Goal: Complete application form: Complete application form

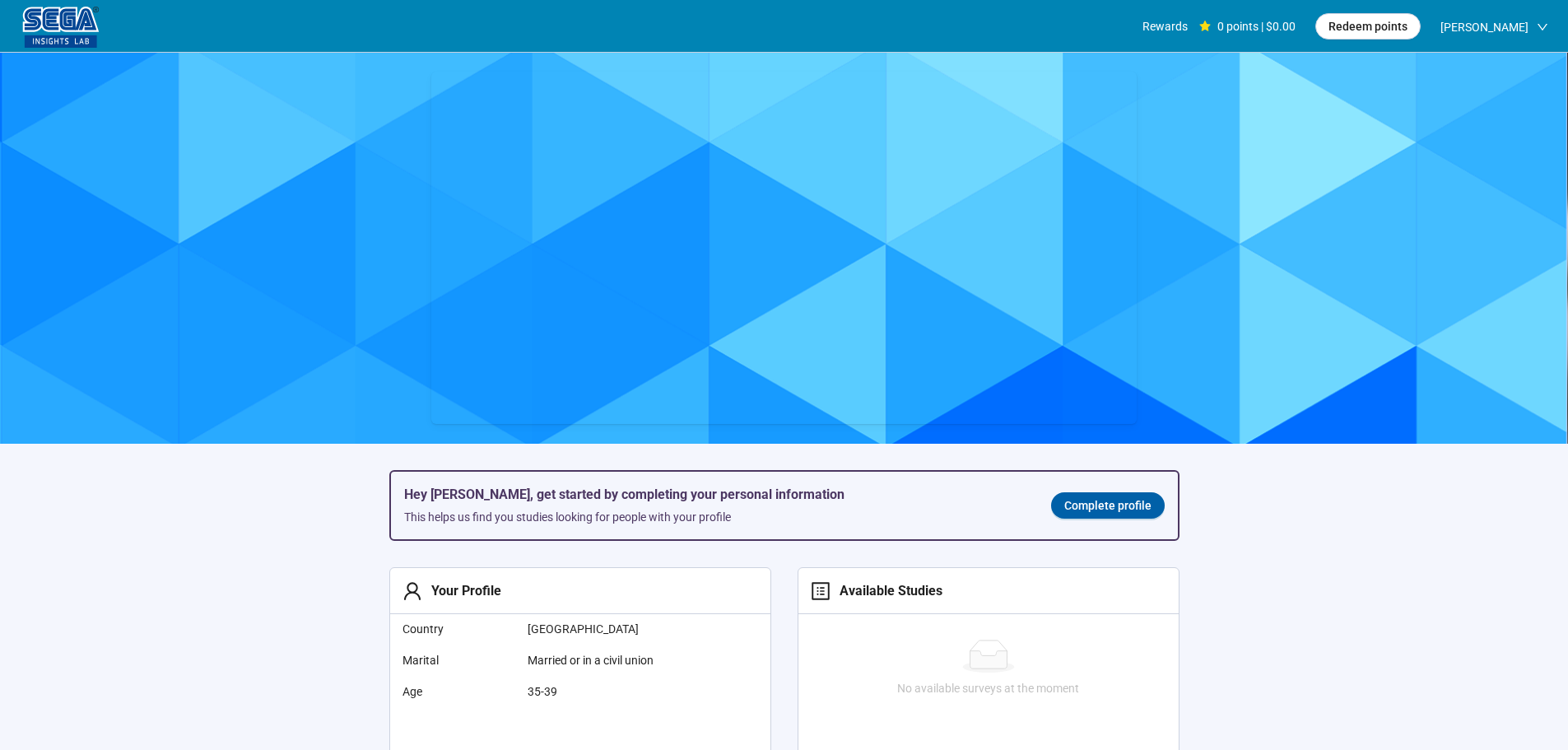
scroll to position [1, 0]
click at [1106, 515] on span "Complete profile" at bounding box center [1108, 506] width 87 height 18
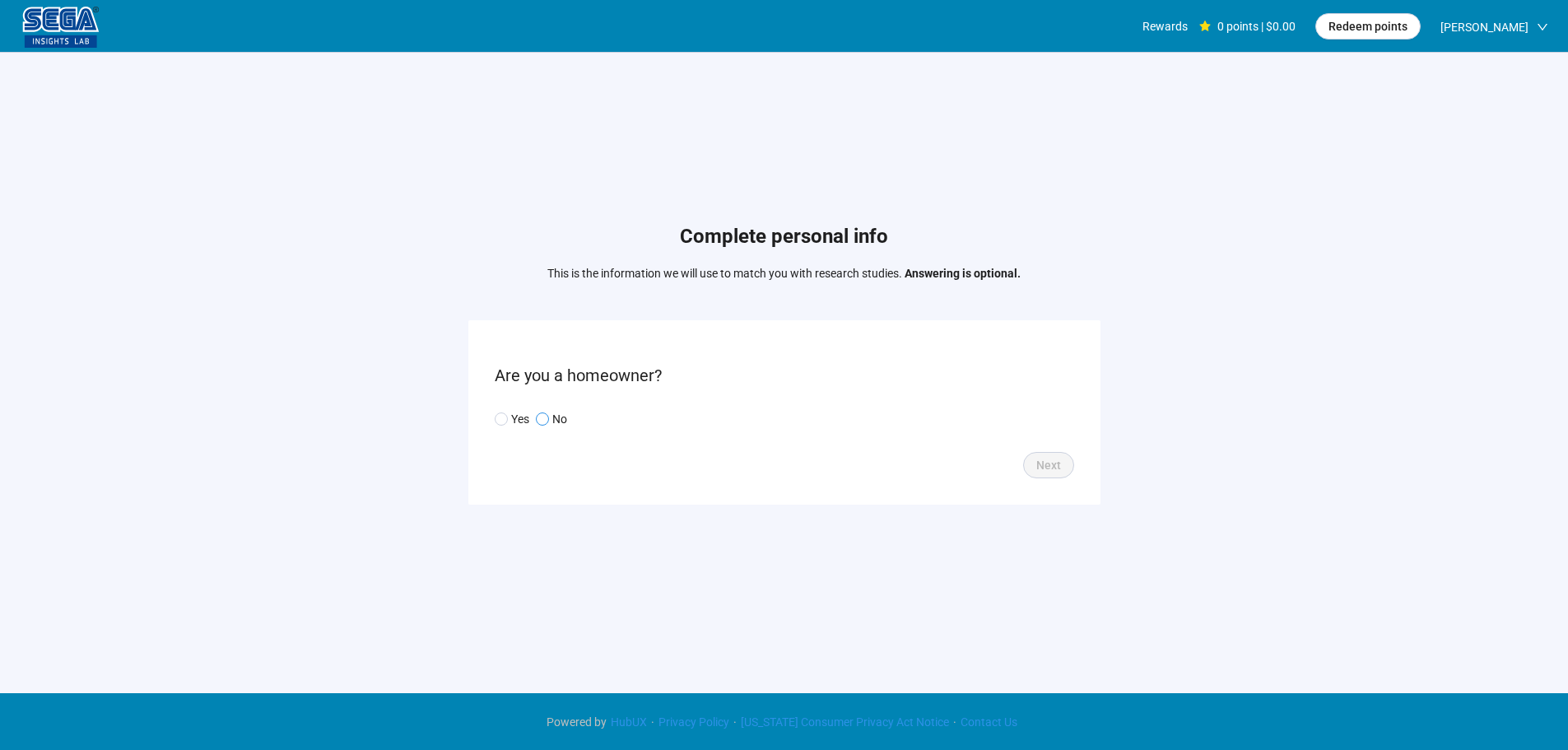
scroll to position [1, 0]
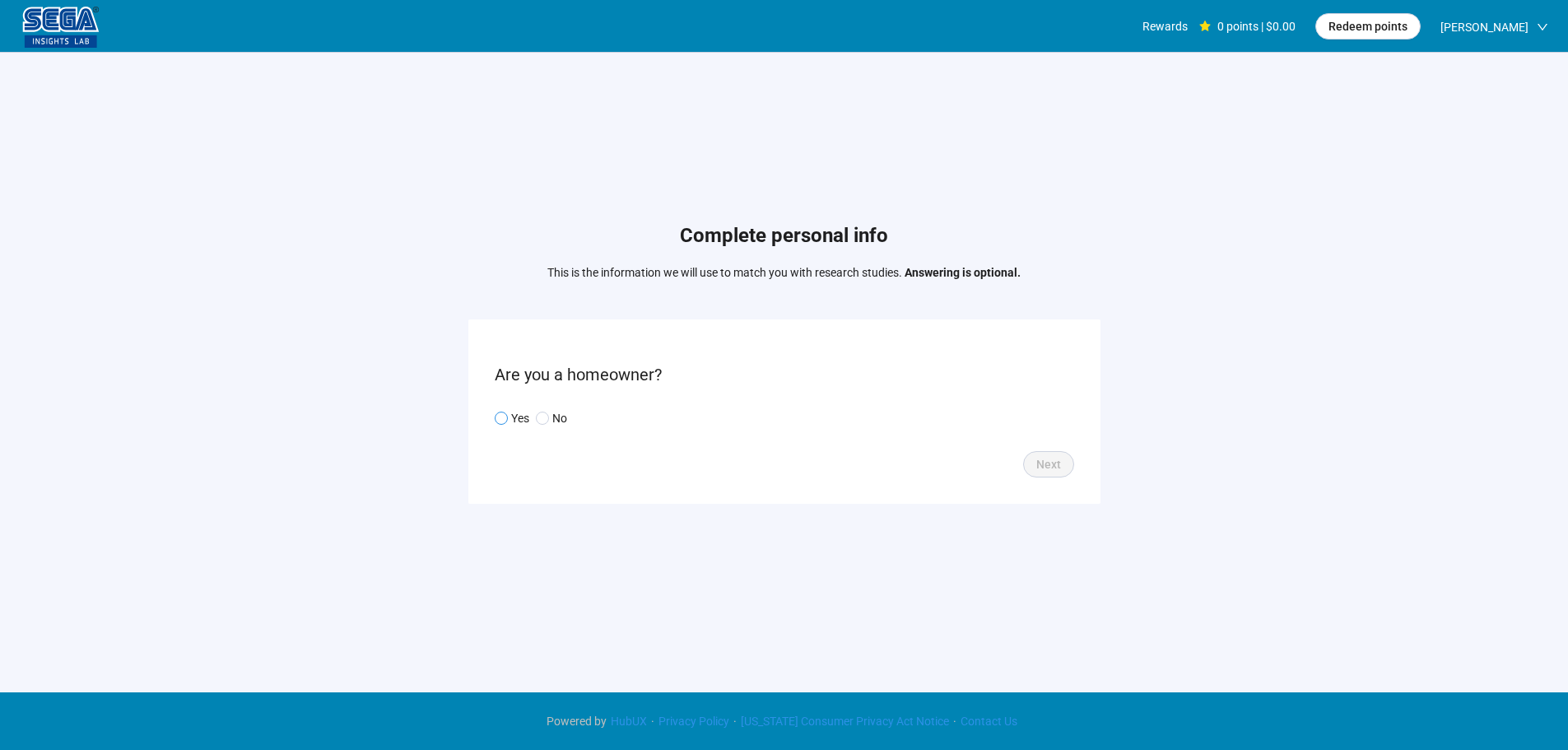
click at [523, 419] on p "Yes" at bounding box center [520, 418] width 18 height 18
click at [1043, 455] on span "Next" at bounding box center [1049, 464] width 24 height 18
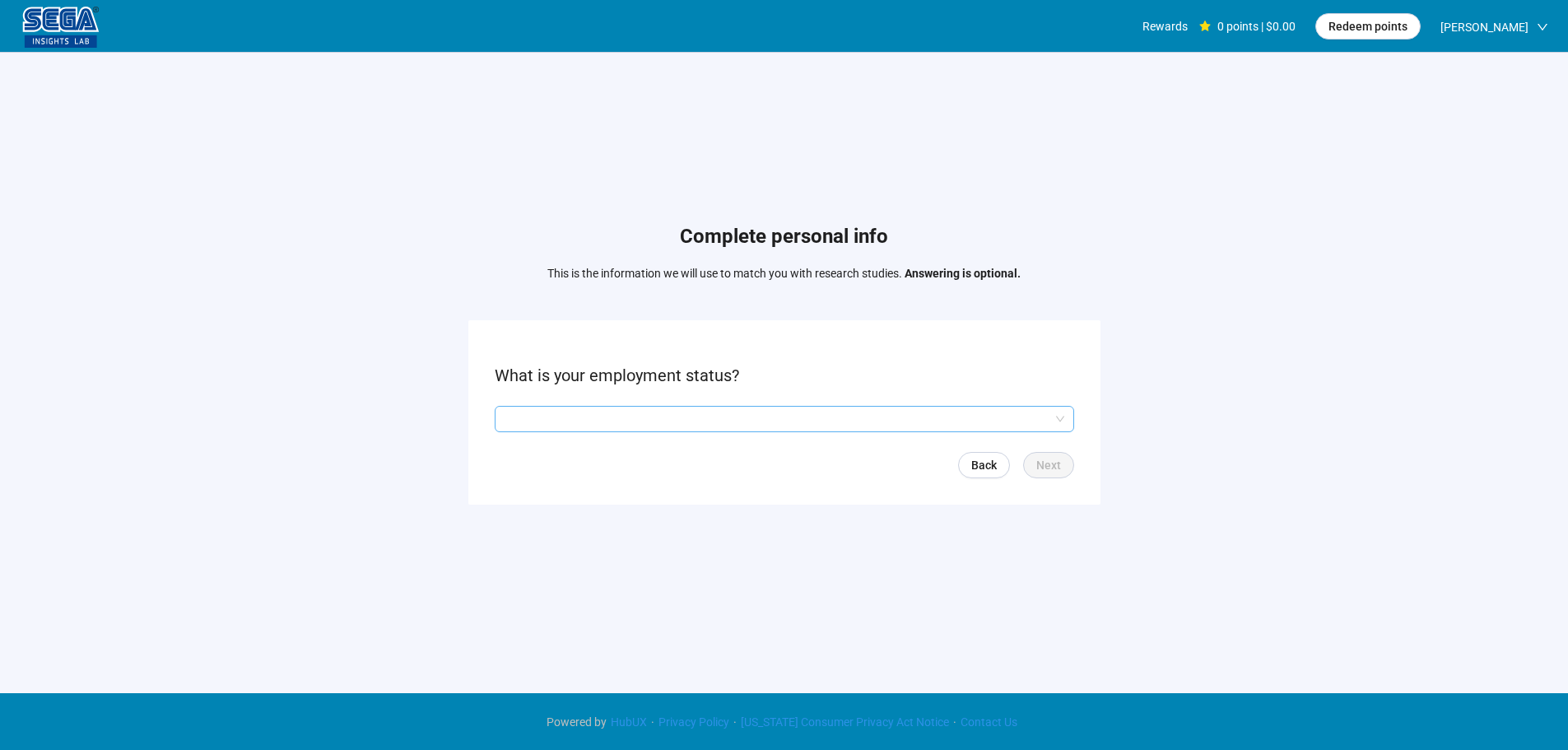
click at [542, 422] on input "search" at bounding box center [784, 419] width 560 height 24
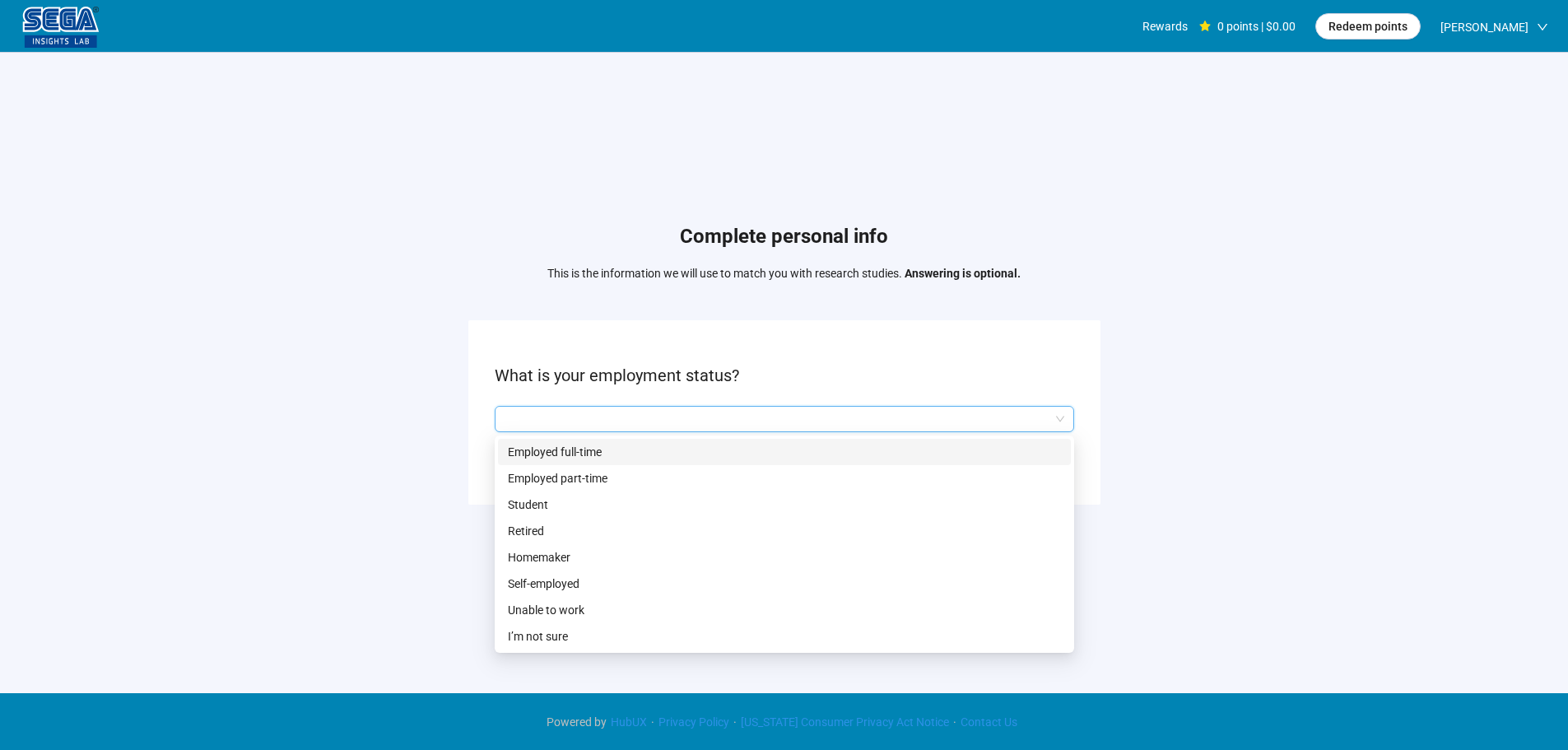
drag, startPoint x: 547, startPoint y: 459, endPoint x: 835, endPoint y: 472, distance: 288.3
click at [549, 459] on p "Employed full-time" at bounding box center [784, 452] width 553 height 18
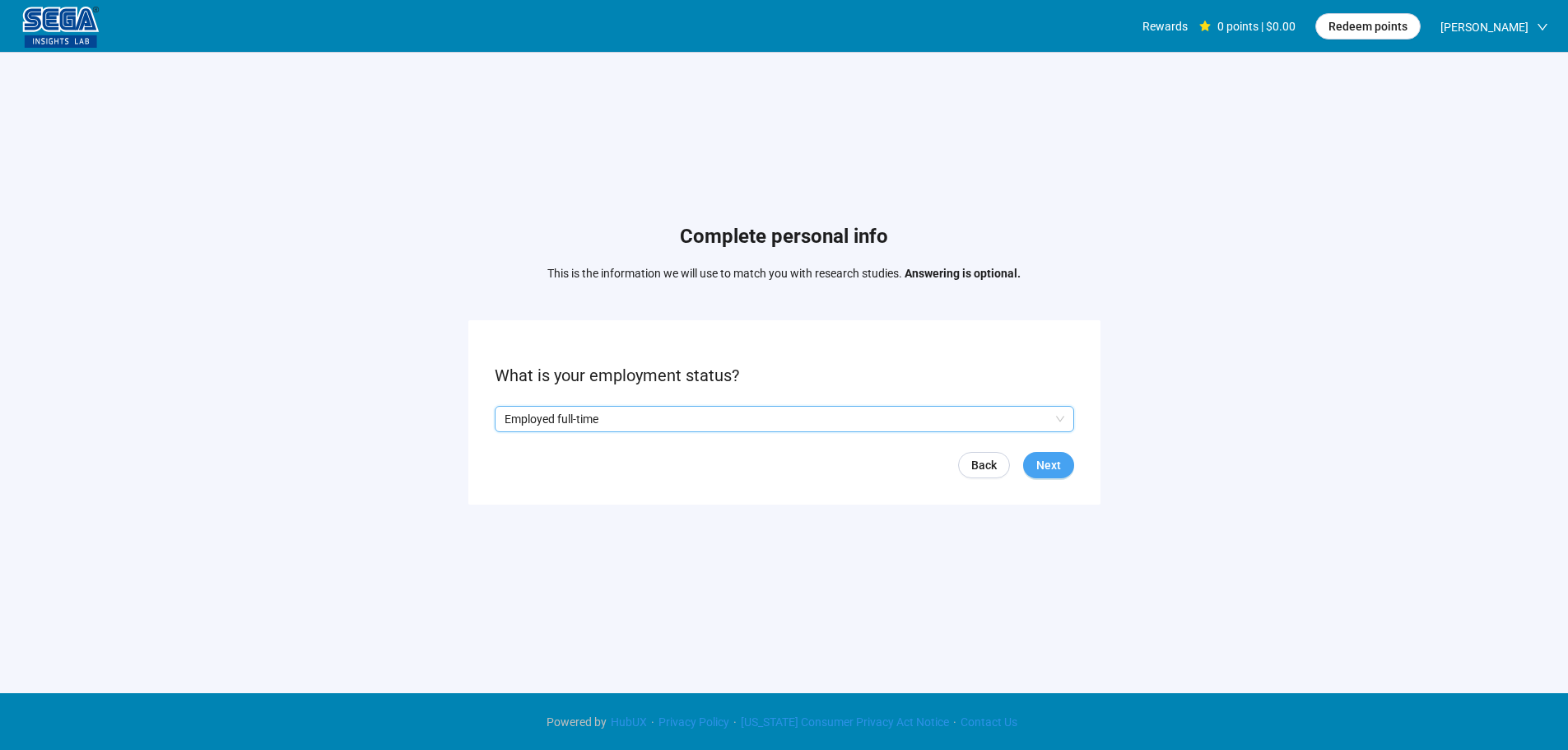
click at [1059, 466] on span "Next" at bounding box center [1049, 465] width 24 height 18
click at [564, 413] on input "search" at bounding box center [784, 419] width 560 height 24
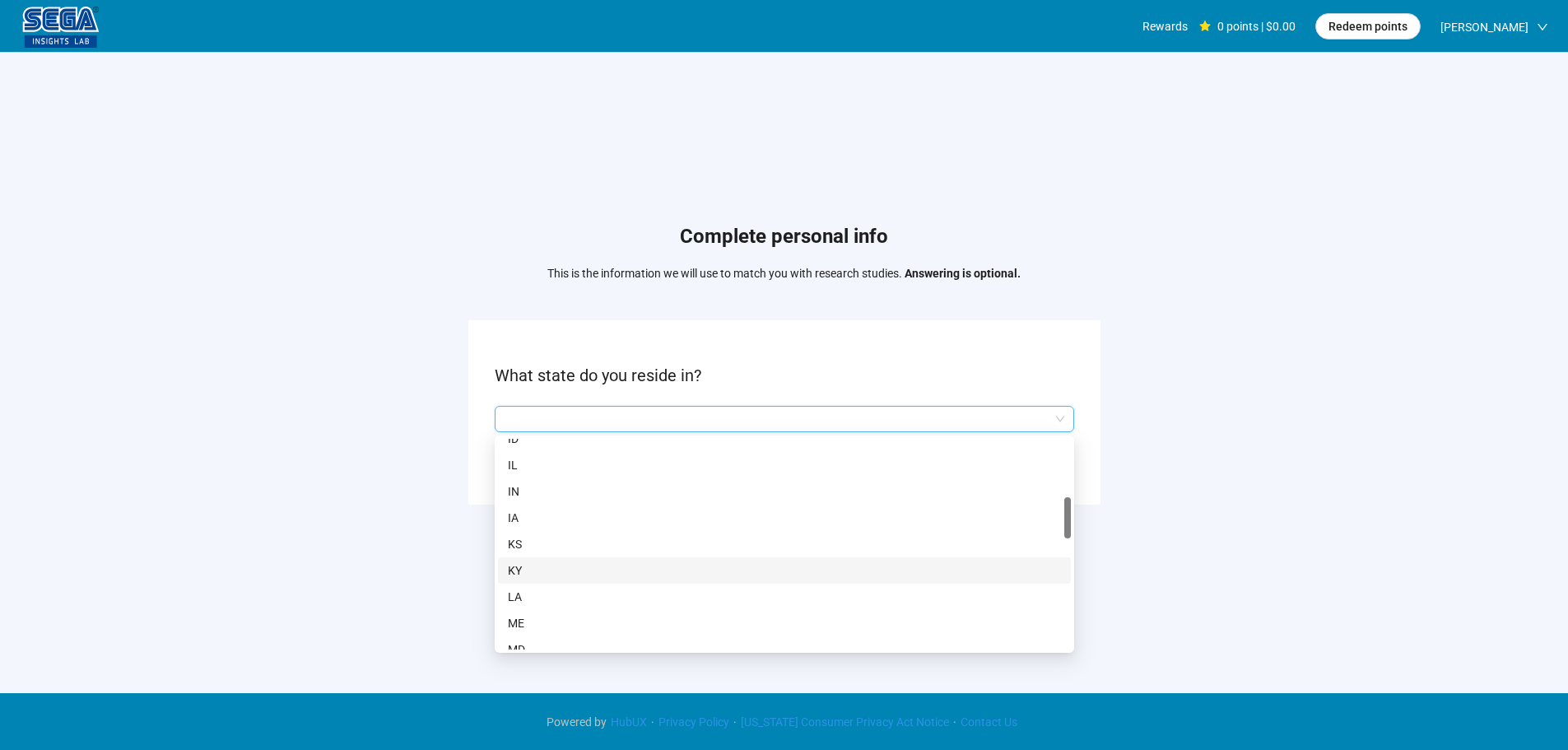
scroll to position [412, 0]
click at [550, 570] on p "MD" at bounding box center [784, 567] width 553 height 18
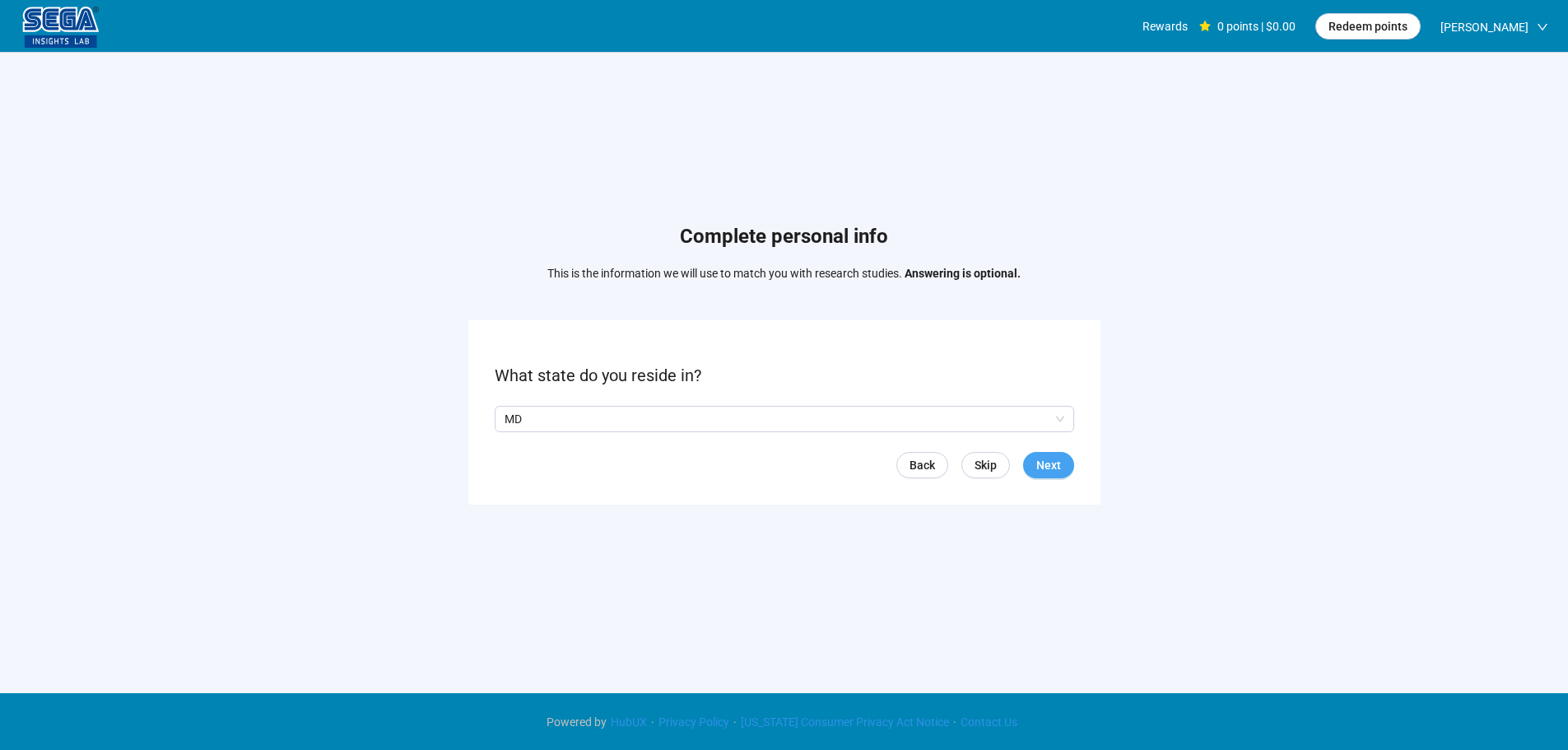
click at [1047, 465] on span "Next" at bounding box center [1049, 465] width 24 height 18
click at [602, 422] on input "search" at bounding box center [784, 419] width 560 height 24
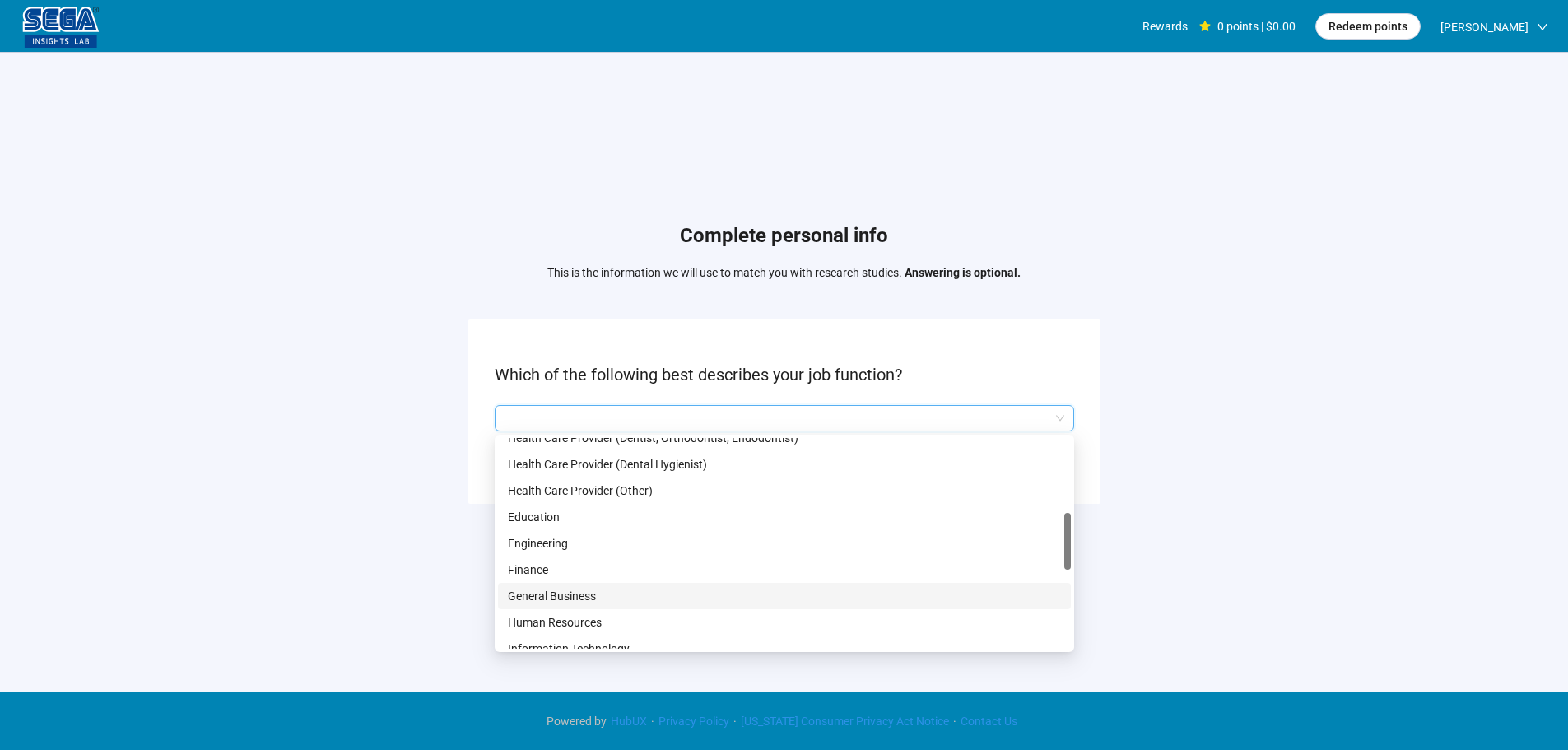
scroll to position [577, 0]
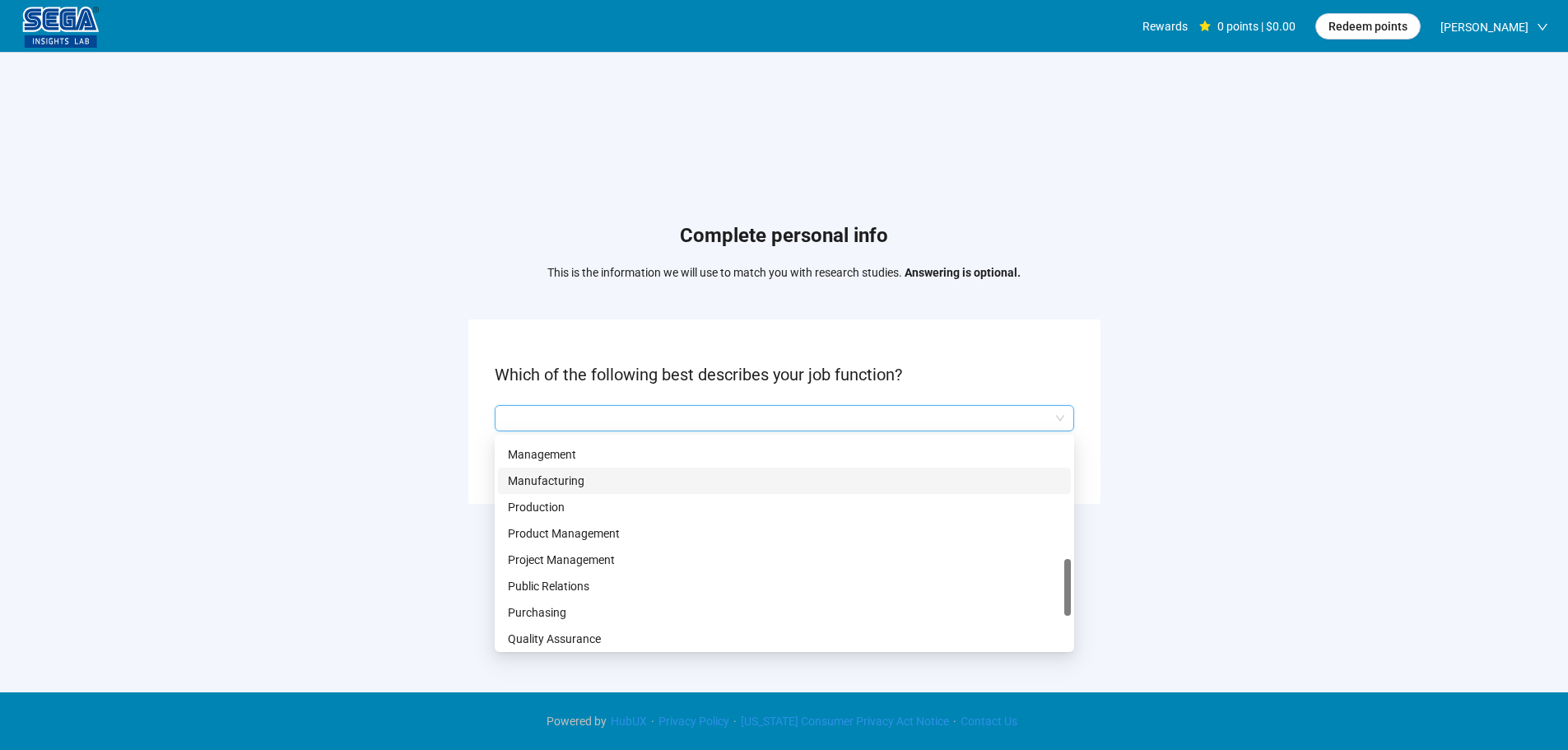
click at [561, 480] on p "Manufacturing" at bounding box center [784, 480] width 553 height 18
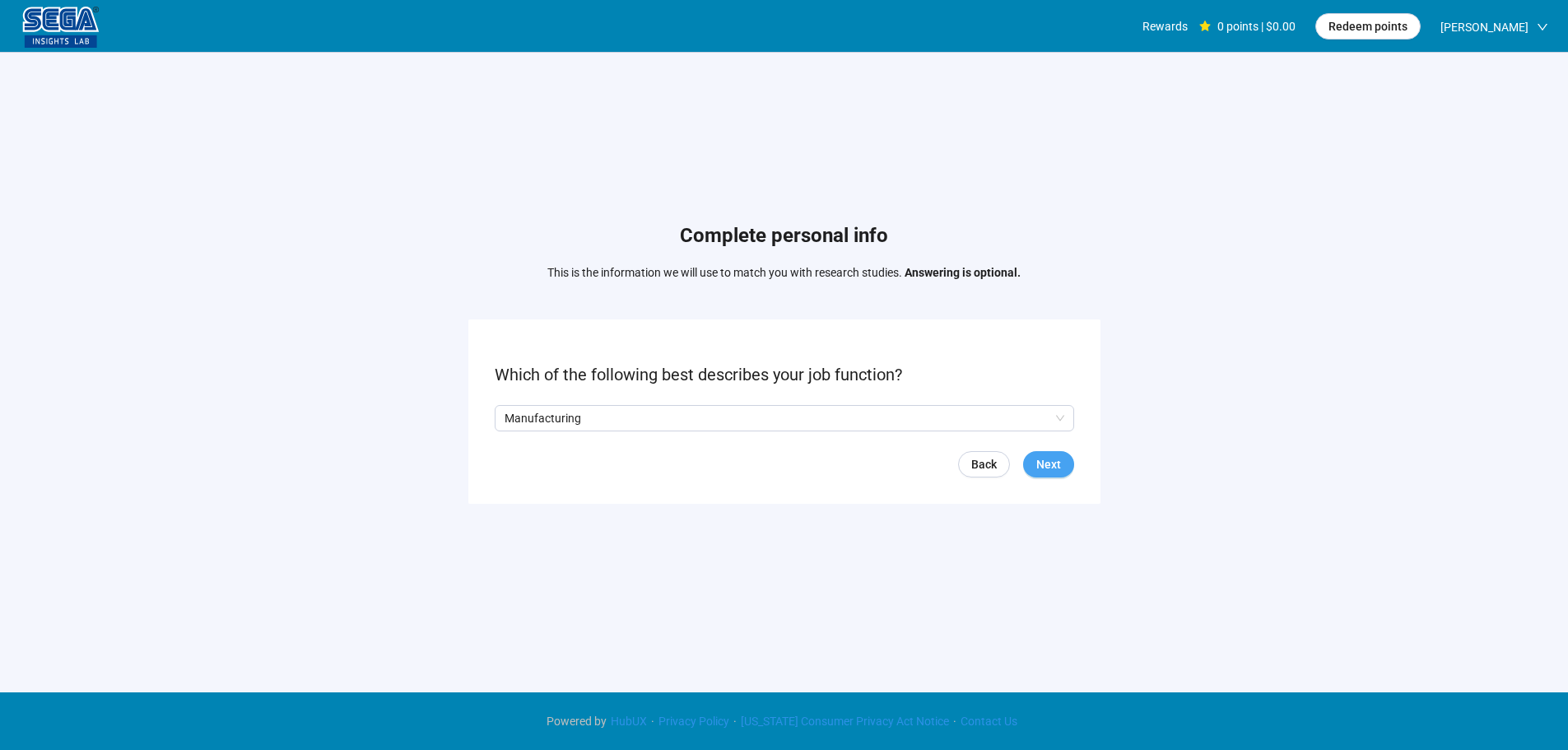
click at [1050, 459] on span "Next" at bounding box center [1049, 464] width 24 height 18
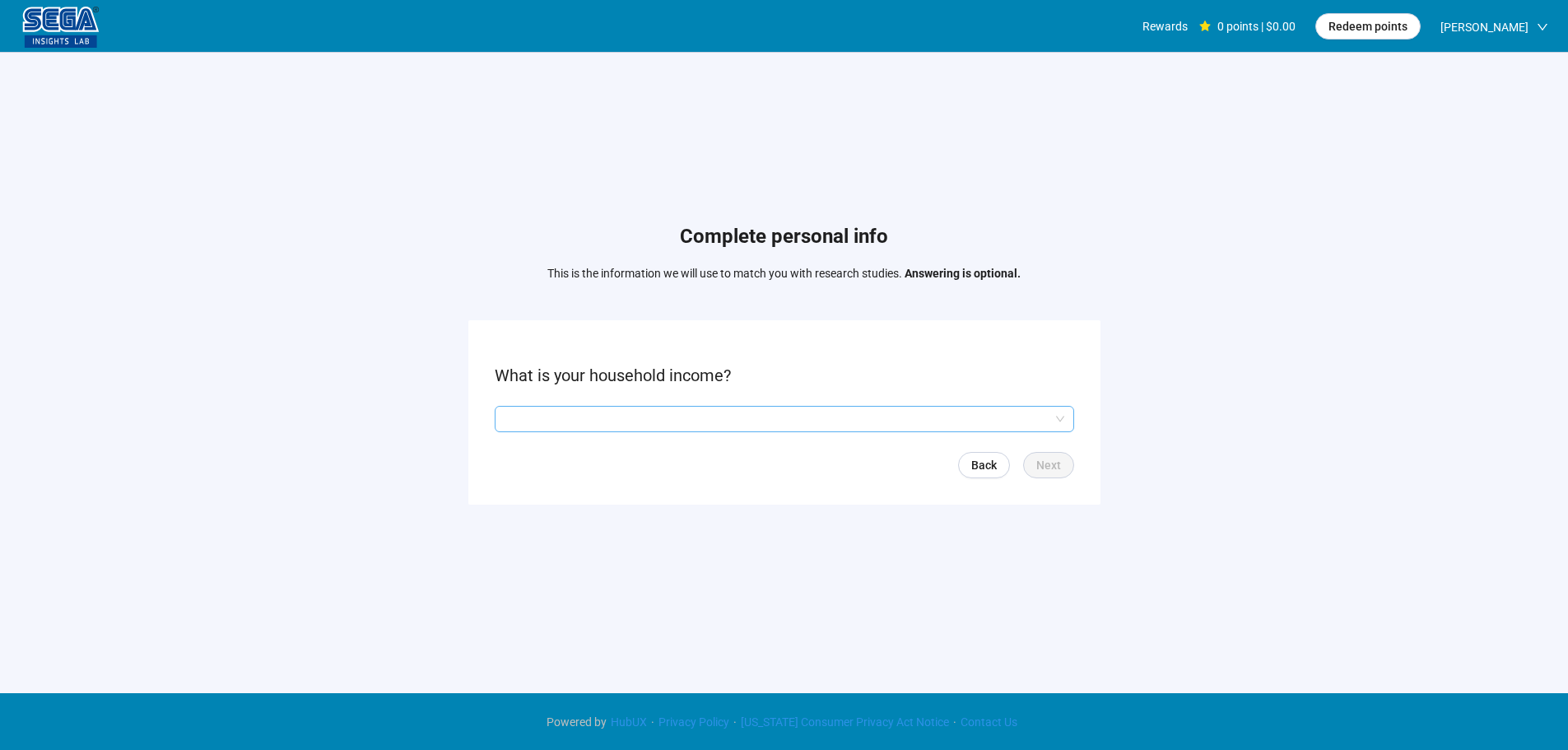
click at [553, 420] on input "search" at bounding box center [784, 419] width 560 height 24
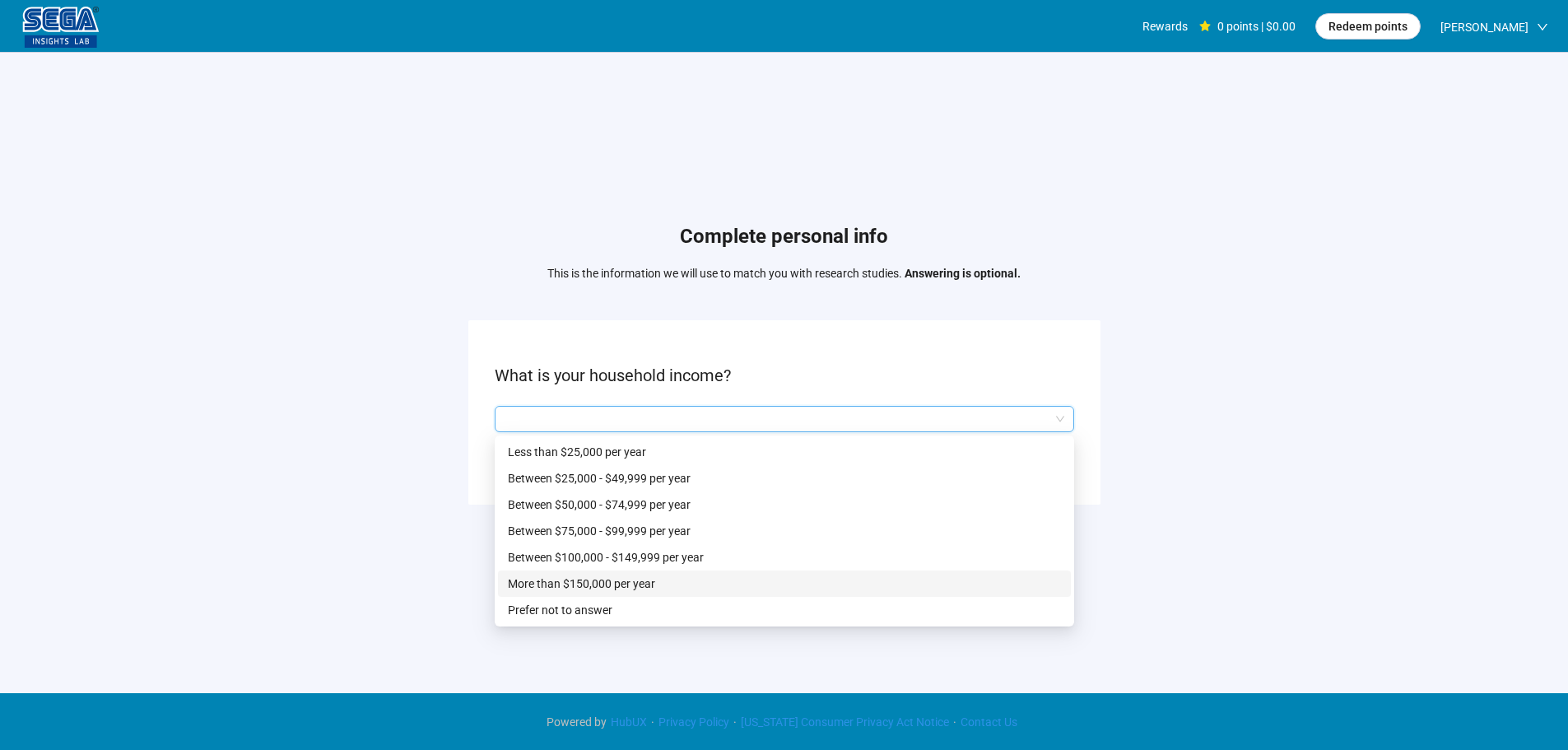
scroll to position [1, 0]
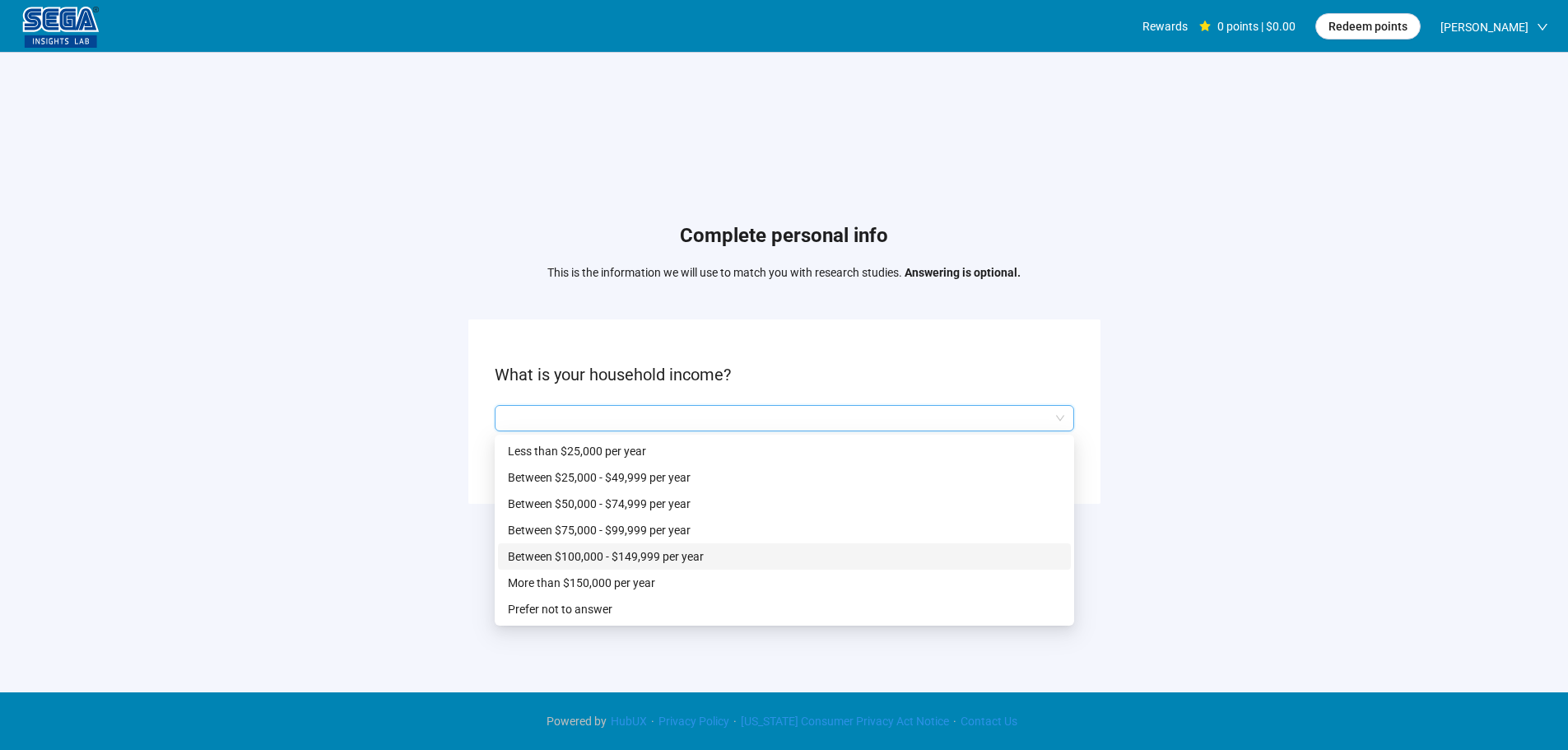
drag, startPoint x: 623, startPoint y: 549, endPoint x: 1101, endPoint y: 532, distance: 478.3
click at [624, 549] on p "Between $100,000 - $149,999 per year" at bounding box center [784, 556] width 553 height 18
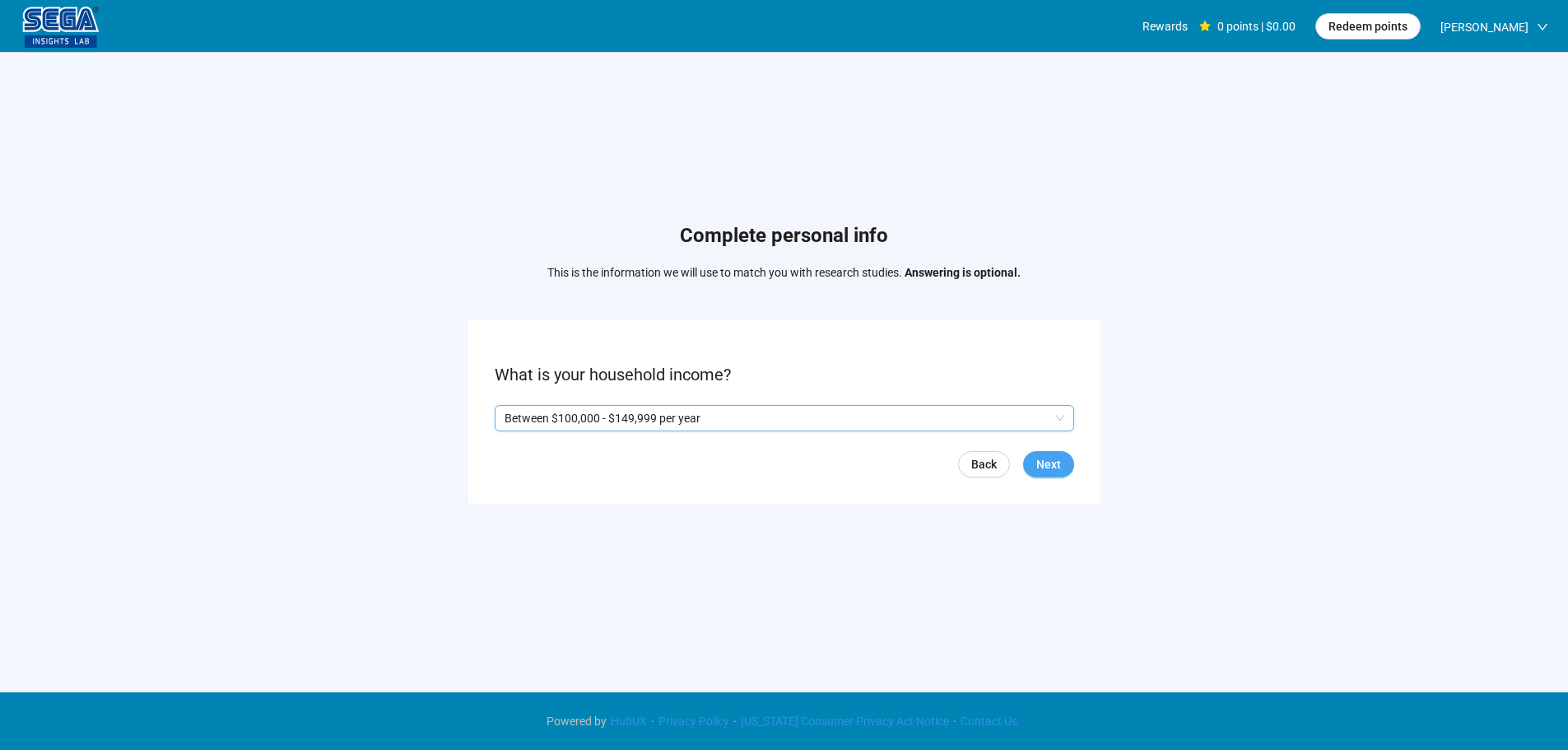
click at [1055, 461] on span "Next" at bounding box center [1049, 464] width 24 height 18
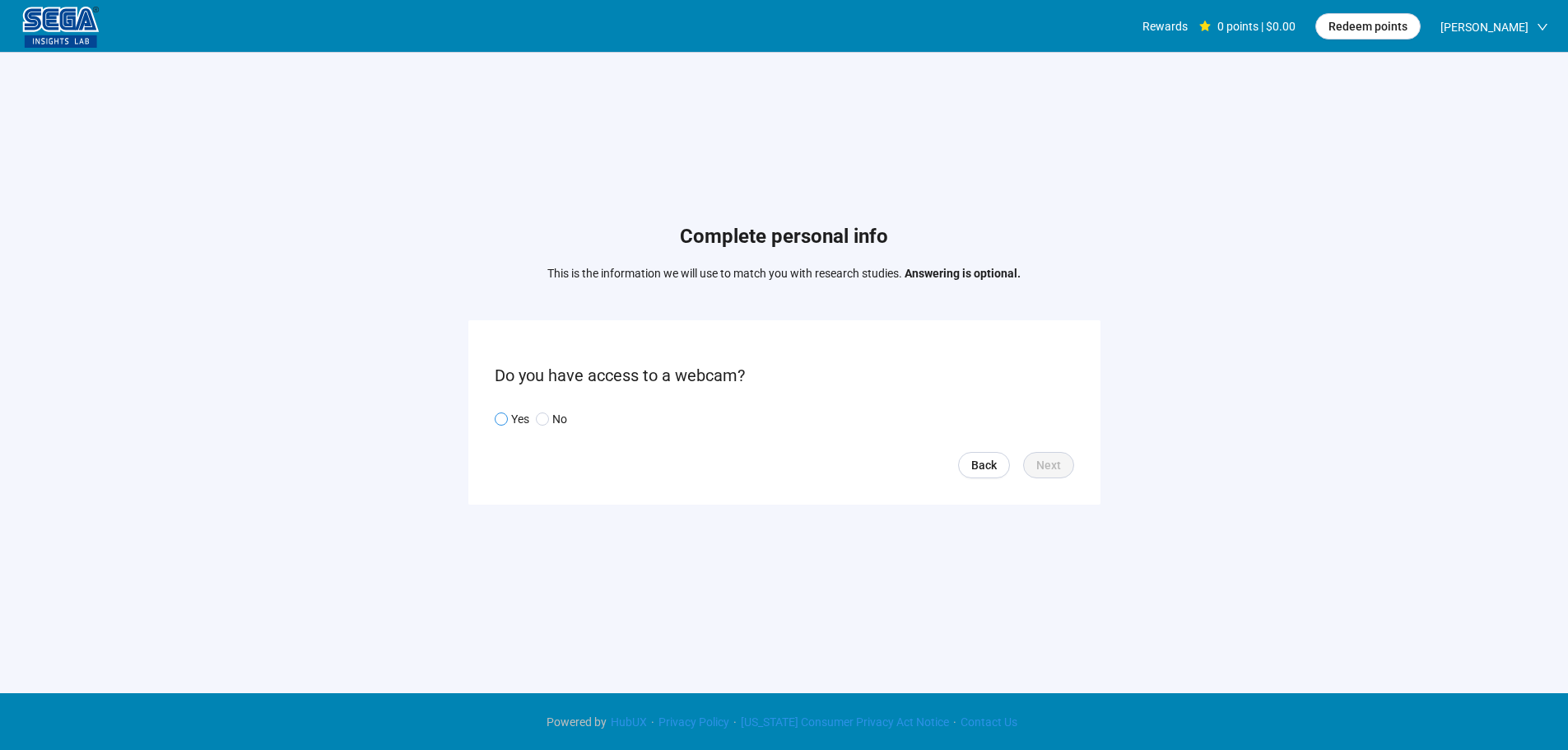
click at [517, 419] on p "Yes" at bounding box center [520, 419] width 18 height 18
click at [1047, 459] on span "Next" at bounding box center [1049, 465] width 24 height 18
drag, startPoint x: 607, startPoint y: 408, endPoint x: 610, endPoint y: 439, distance: 31.1
click at [609, 408] on input "search" at bounding box center [784, 419] width 560 height 24
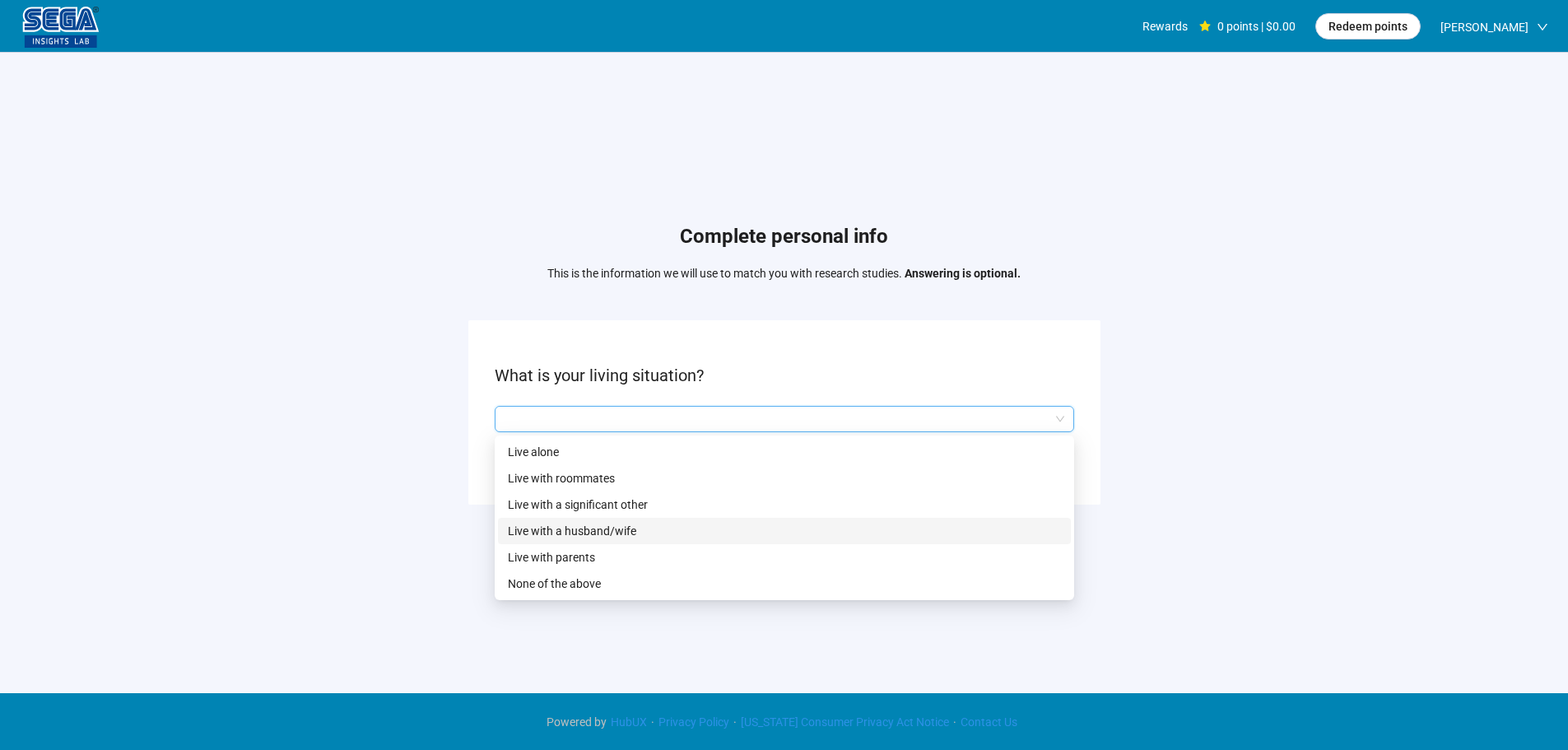
click at [614, 530] on p "Live with a husband/wife" at bounding box center [784, 531] width 553 height 18
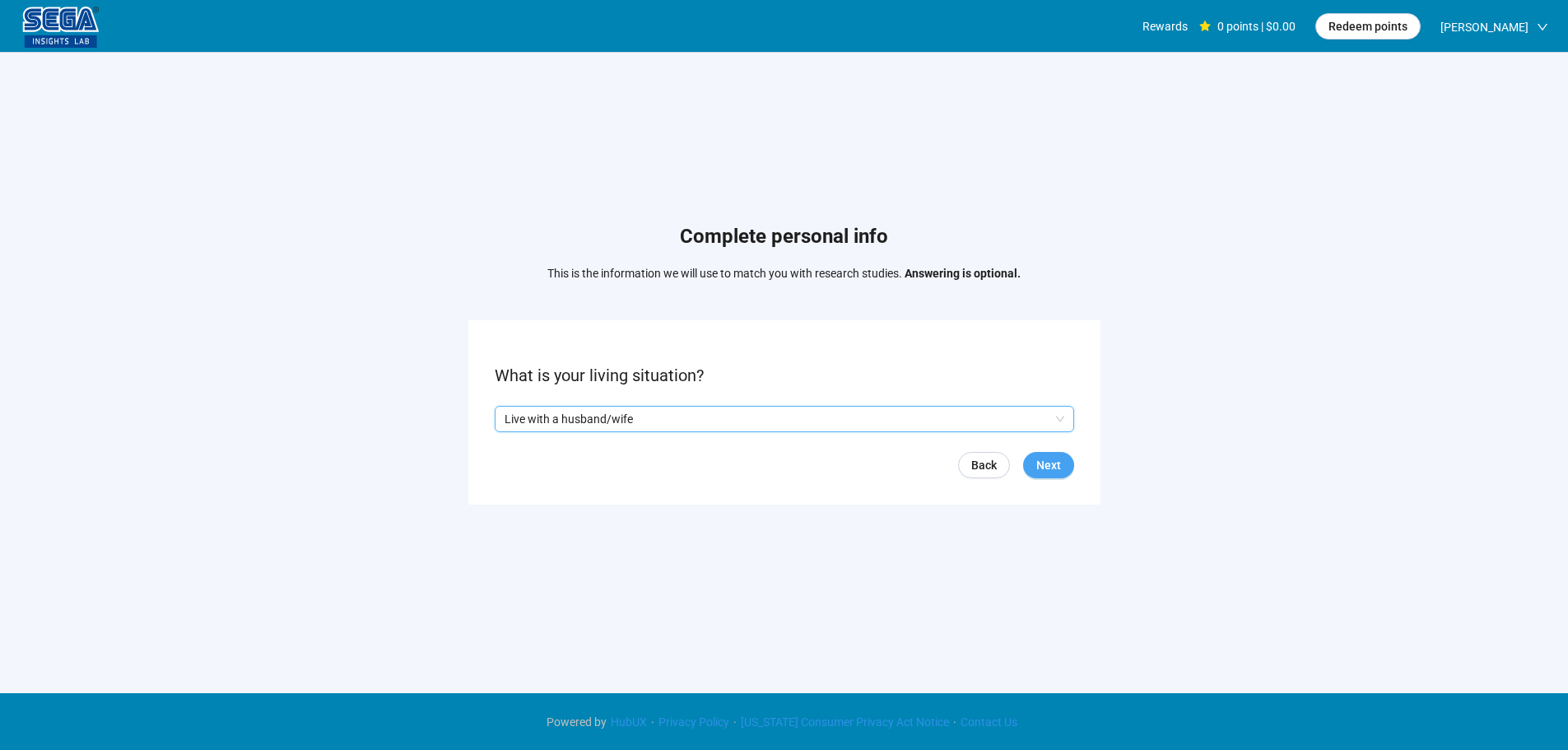
click at [1042, 456] on span "Next" at bounding box center [1049, 465] width 24 height 18
click at [595, 423] on input "search" at bounding box center [784, 419] width 560 height 24
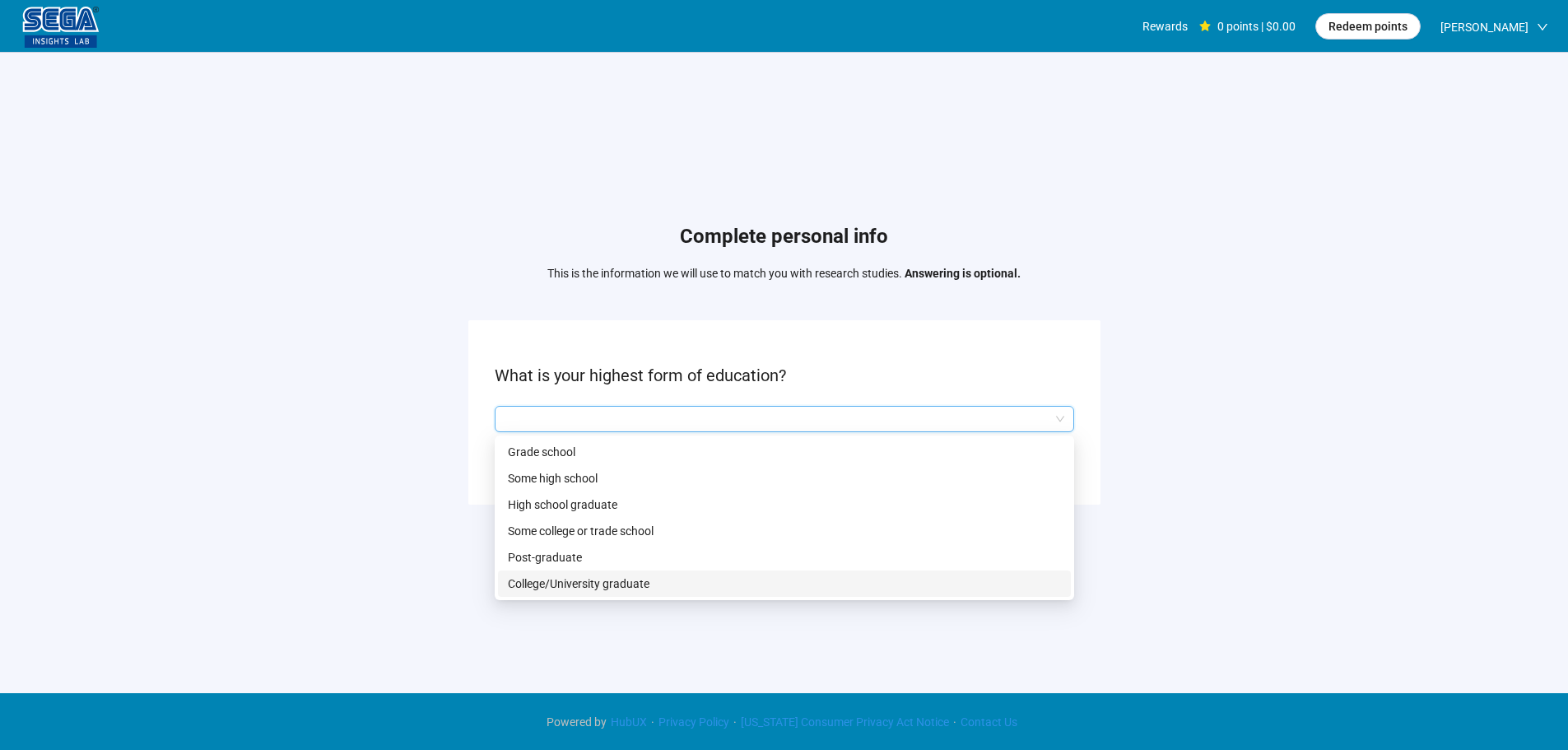
click at [570, 579] on p "College/University graduate" at bounding box center [784, 584] width 553 height 18
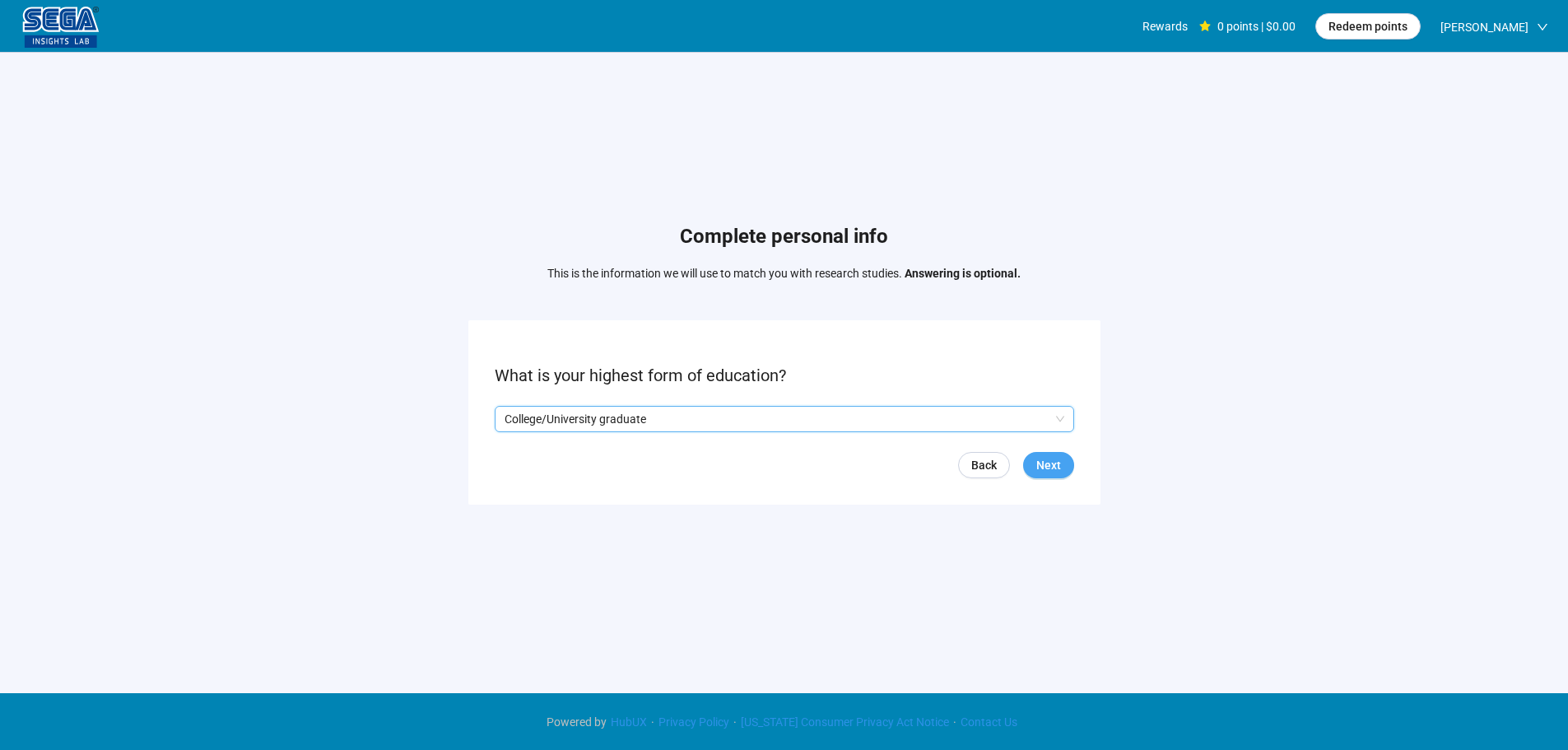
click at [1050, 459] on span "Next" at bounding box center [1049, 465] width 24 height 18
click at [576, 416] on input "search" at bounding box center [784, 419] width 560 height 24
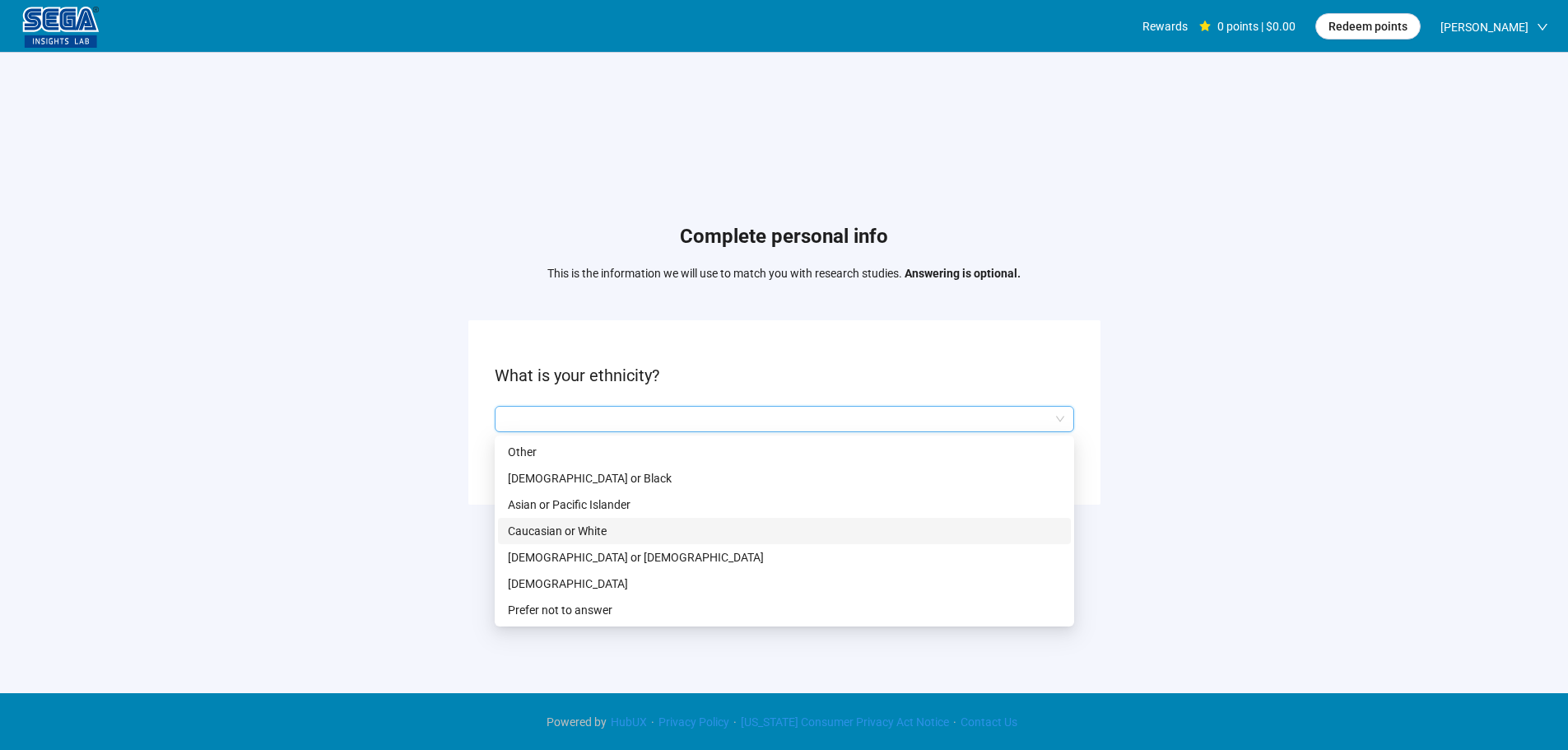
drag, startPoint x: 575, startPoint y: 530, endPoint x: 591, endPoint y: 531, distance: 16.0
click at [576, 530] on p "Caucasian or White" at bounding box center [784, 531] width 553 height 18
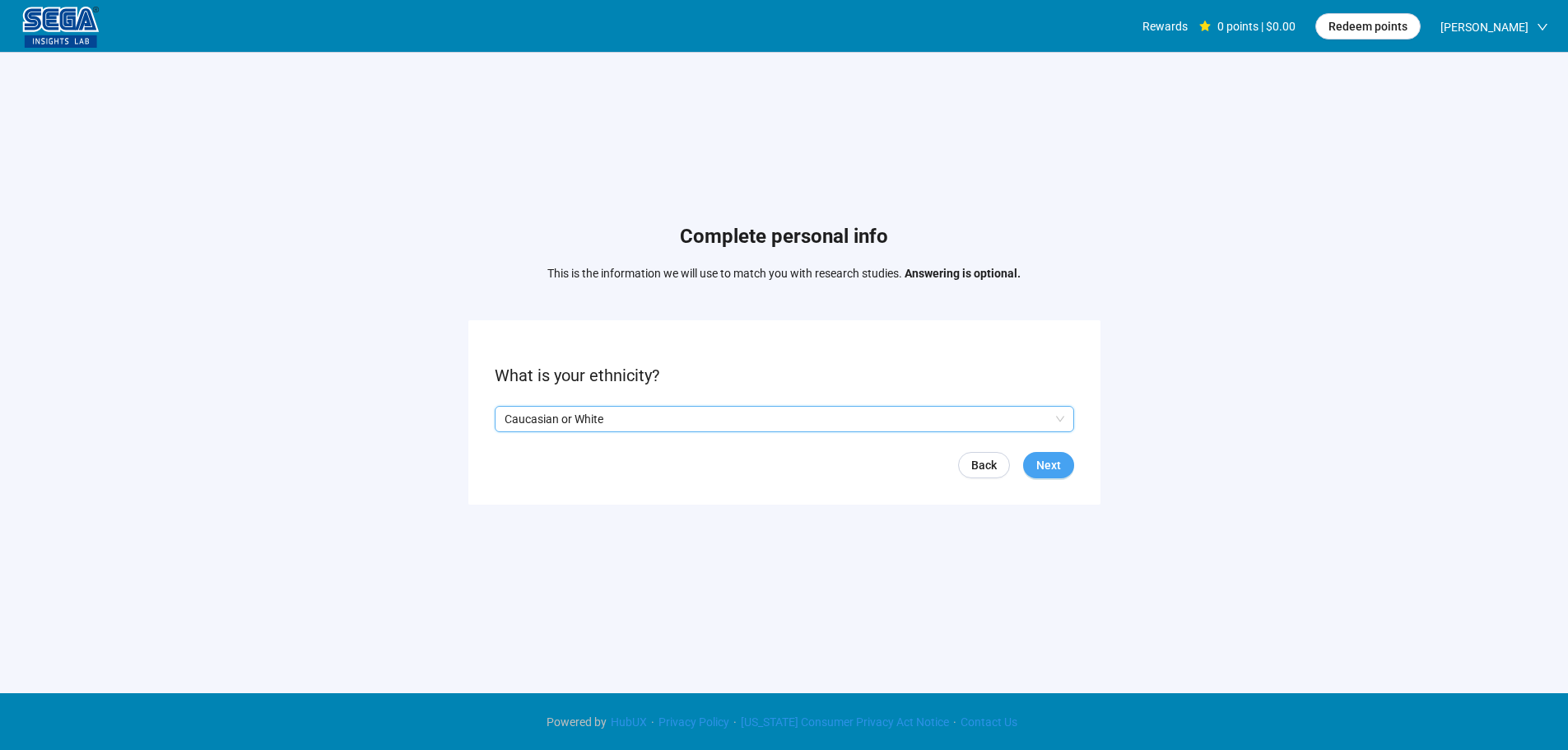
click at [1042, 464] on span "Next" at bounding box center [1049, 465] width 24 height 18
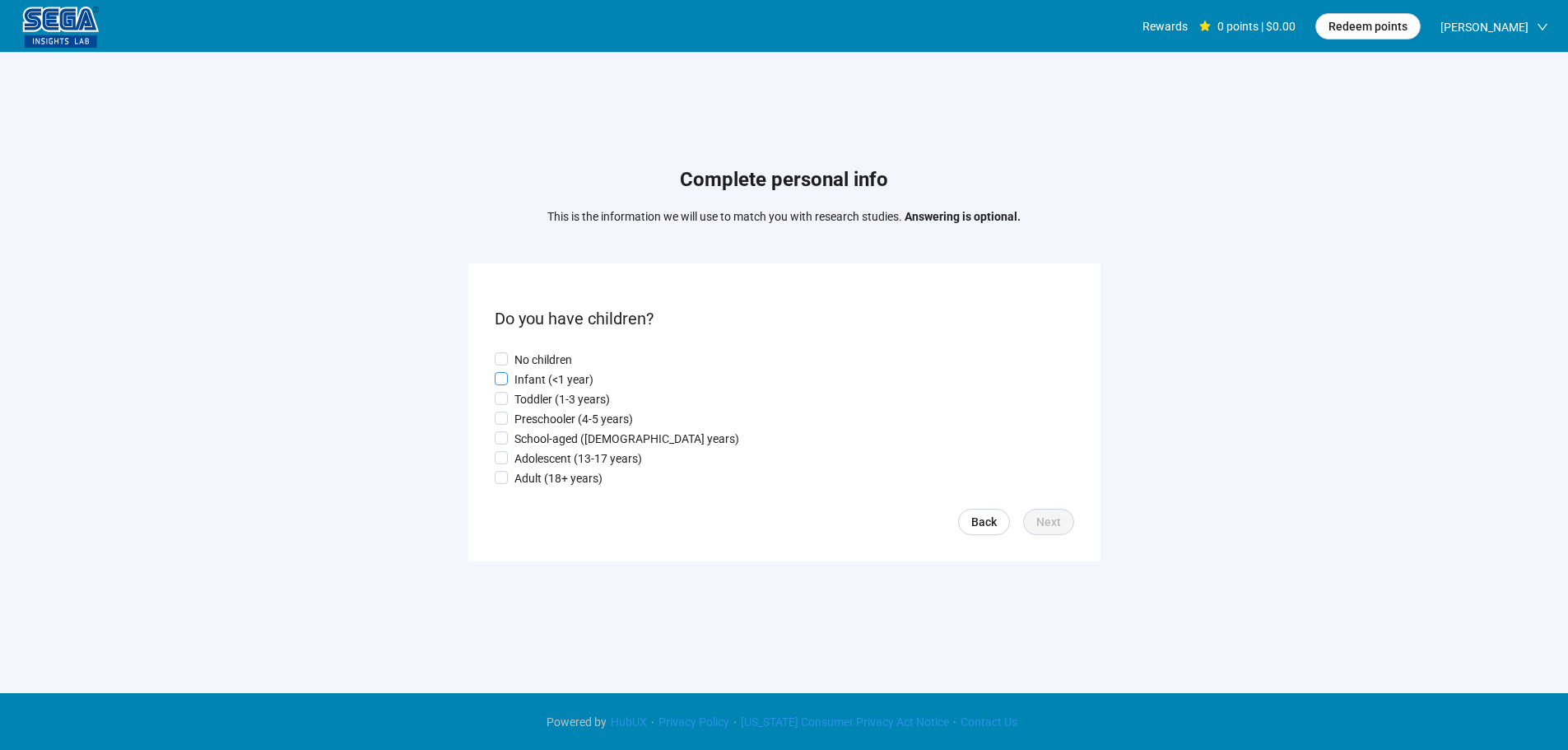
click at [556, 384] on p "Infant (<1 year)" at bounding box center [554, 379] width 79 height 18
click at [1048, 526] on span "Next" at bounding box center [1049, 522] width 24 height 18
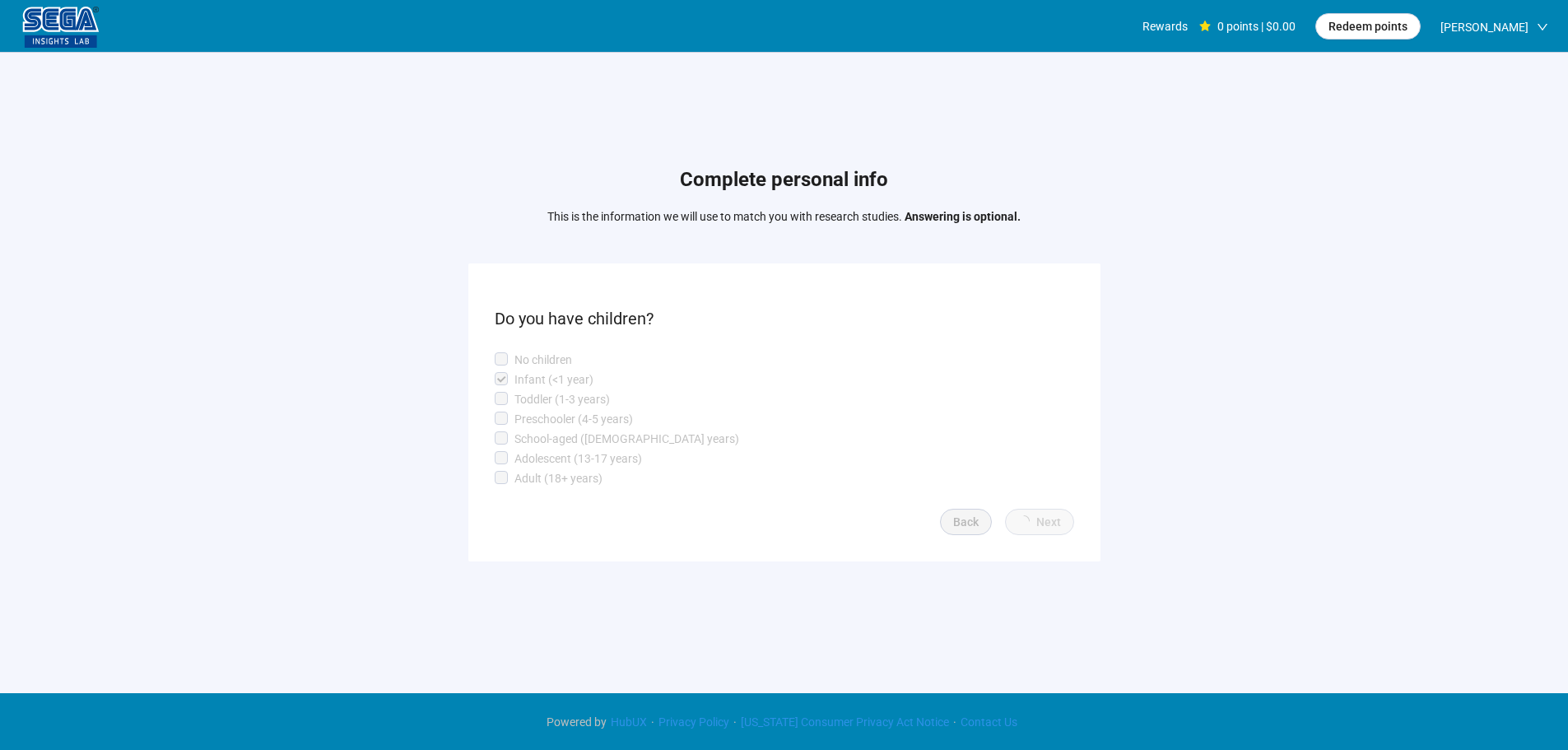
scroll to position [1, 0]
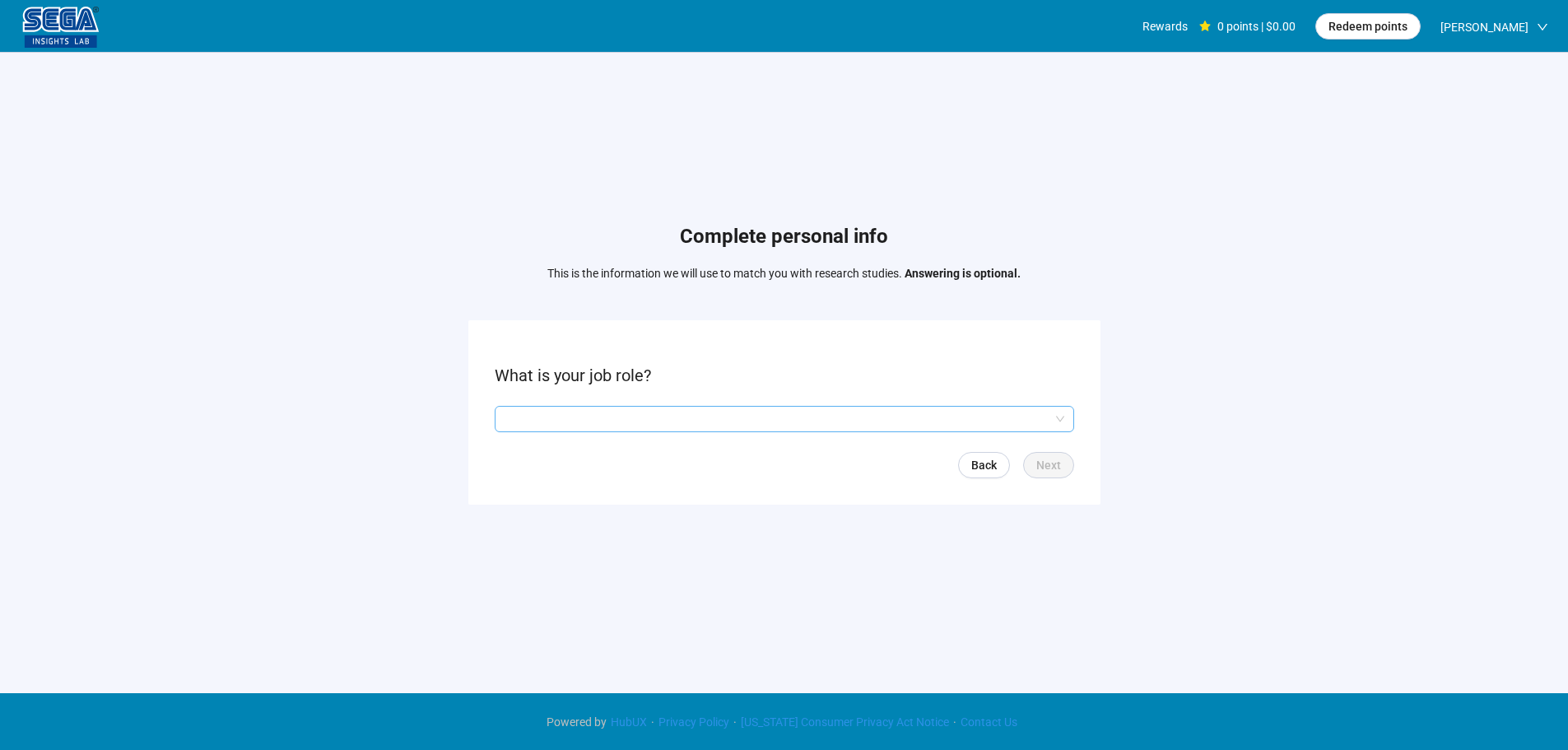
click at [537, 423] on input "search" at bounding box center [784, 419] width 560 height 24
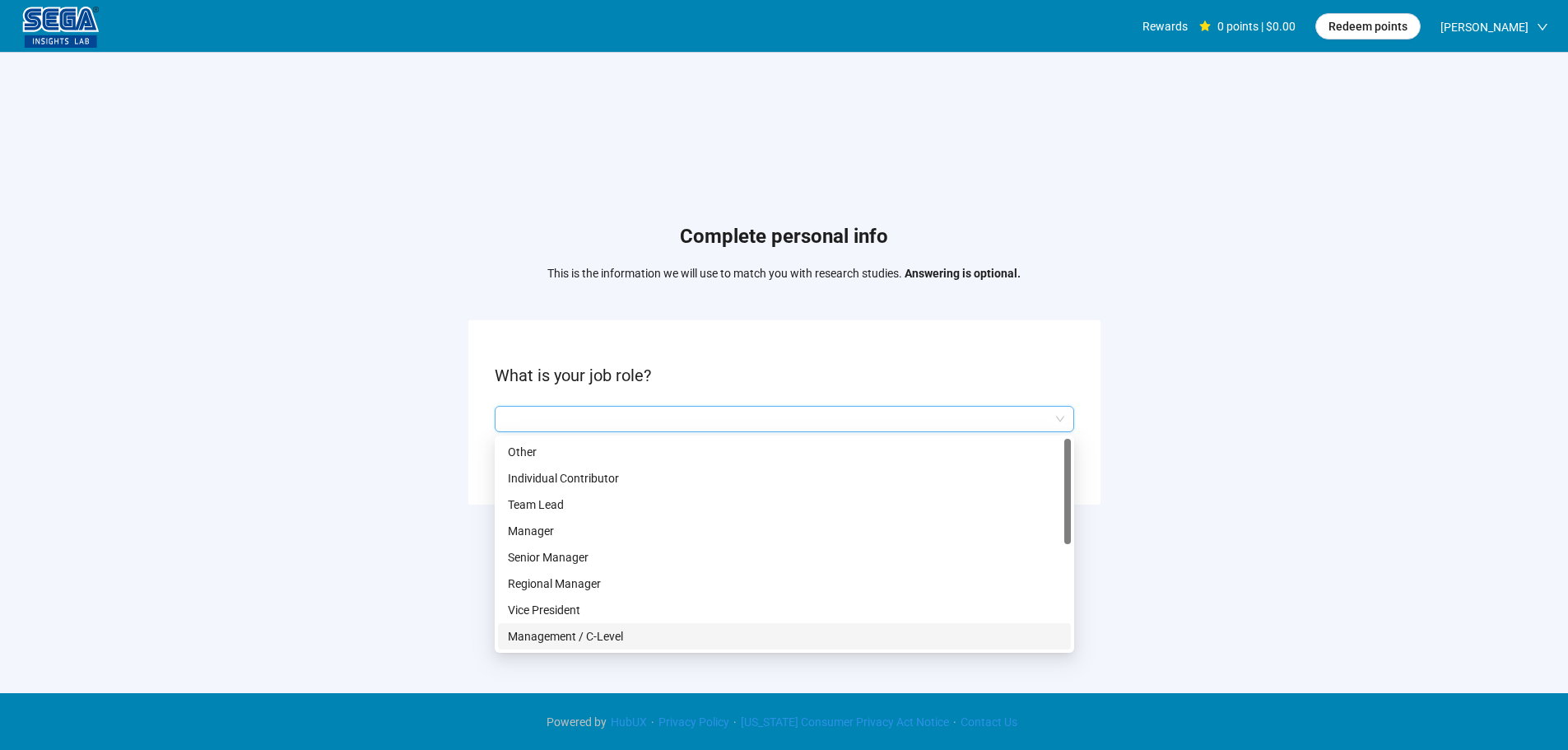
click at [617, 630] on p "Management / C-Level" at bounding box center [784, 636] width 553 height 18
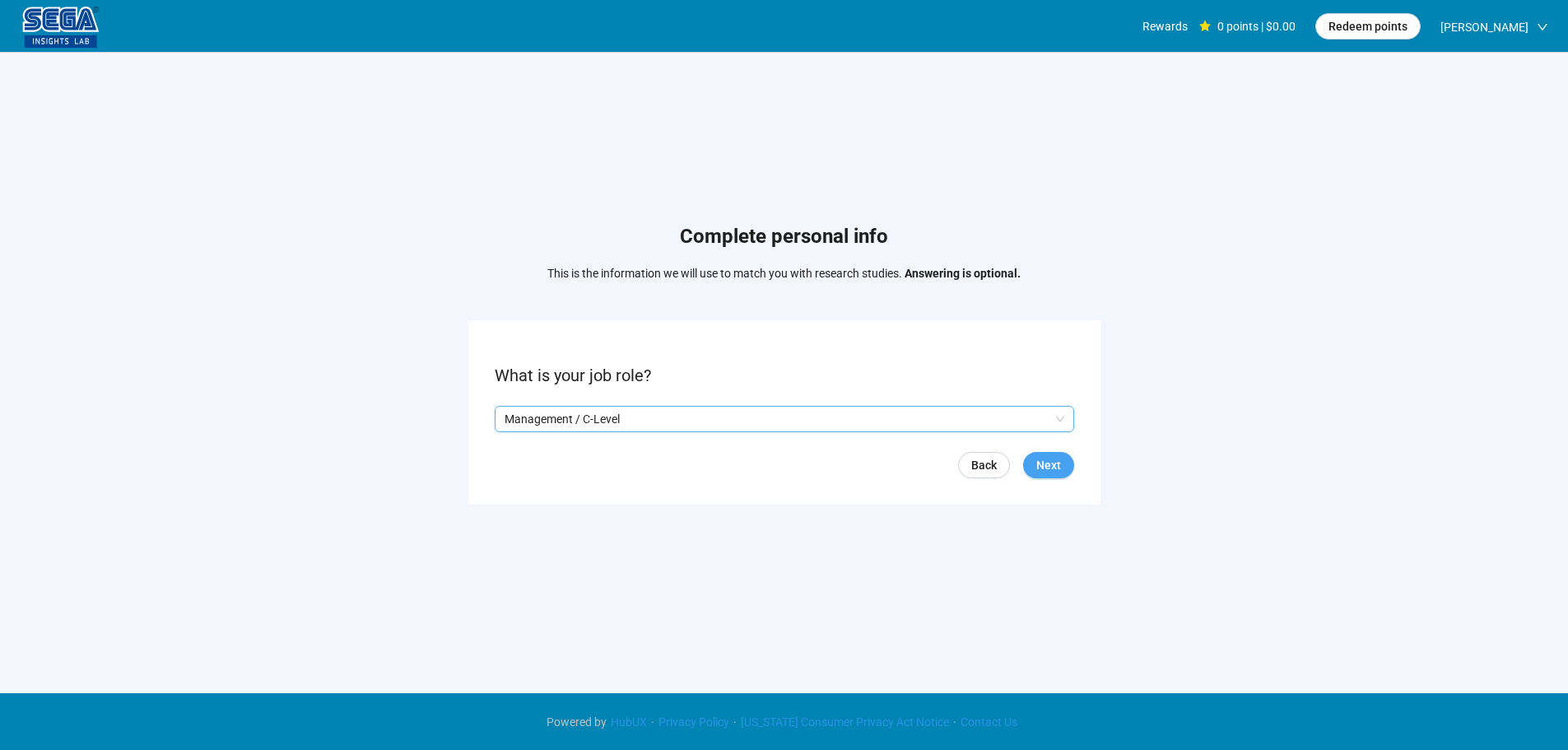
click at [1035, 468] on button "Next" at bounding box center [1049, 465] width 51 height 26
click at [561, 419] on input "search" at bounding box center [784, 419] width 560 height 24
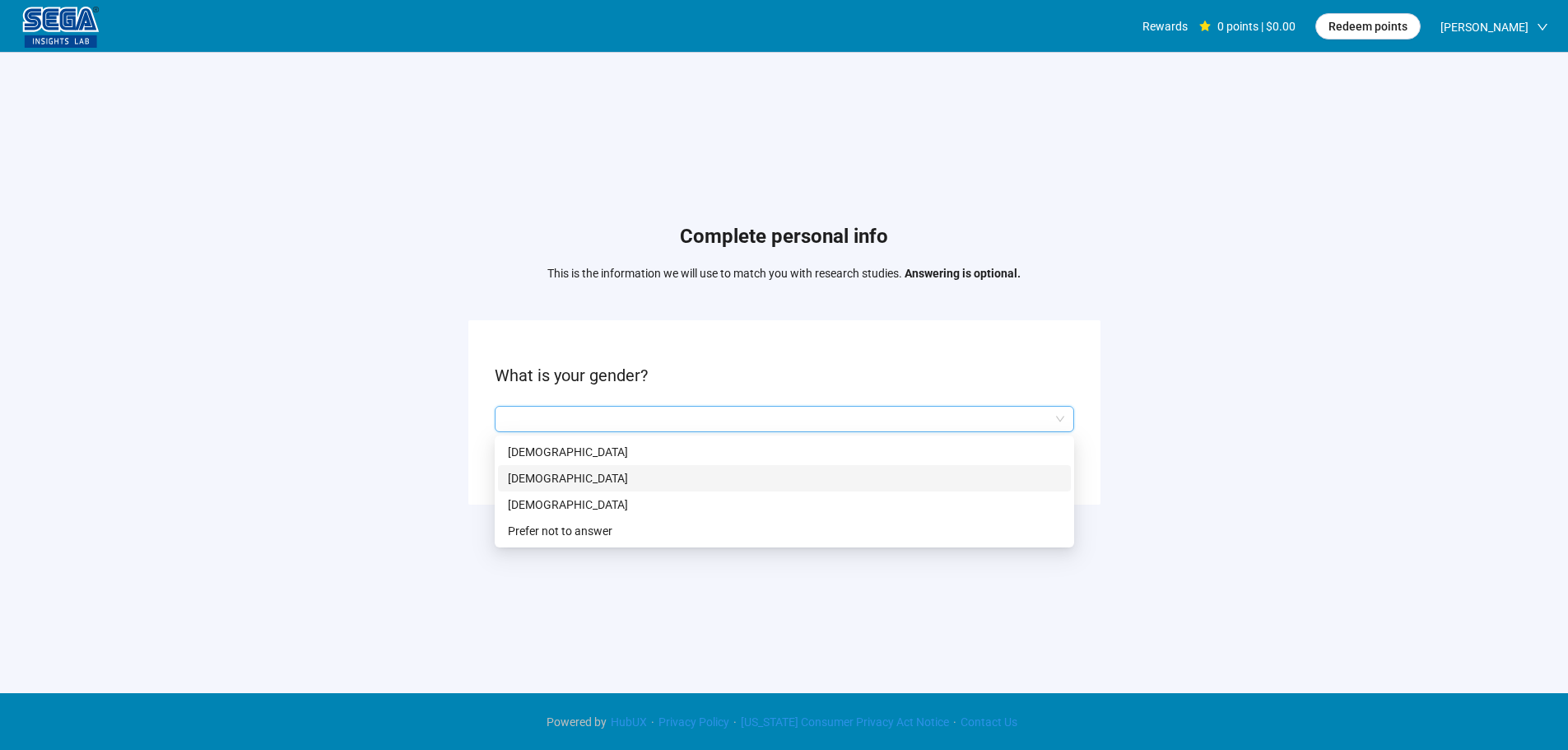
click at [571, 477] on p "[DEMOGRAPHIC_DATA]" at bounding box center [784, 479] width 553 height 18
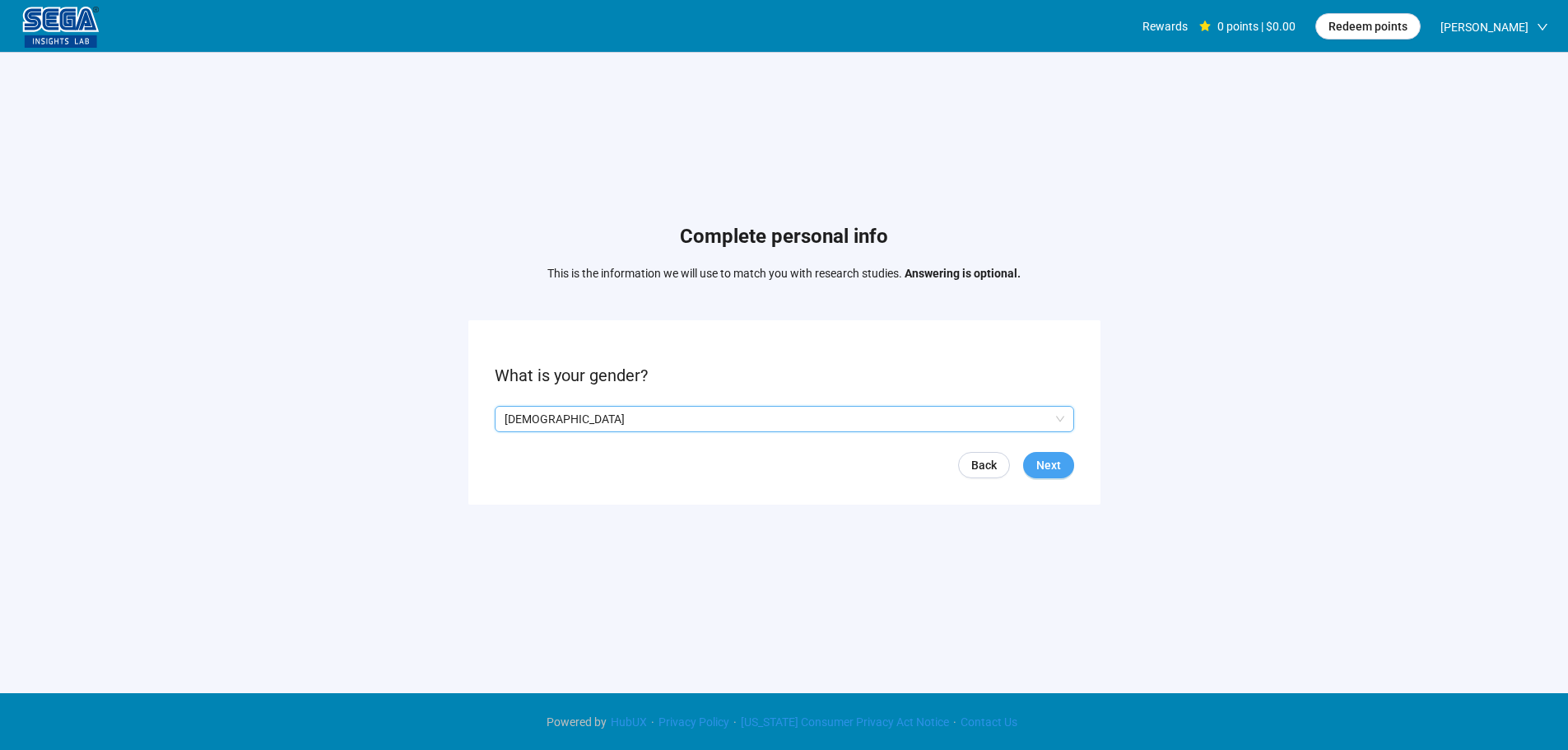
click at [1022, 464] on div "Back Next" at bounding box center [784, 465] width 579 height 26
click at [1028, 462] on button "Next" at bounding box center [1049, 465] width 51 height 26
click at [541, 424] on input at bounding box center [531, 419] width 72 height 24
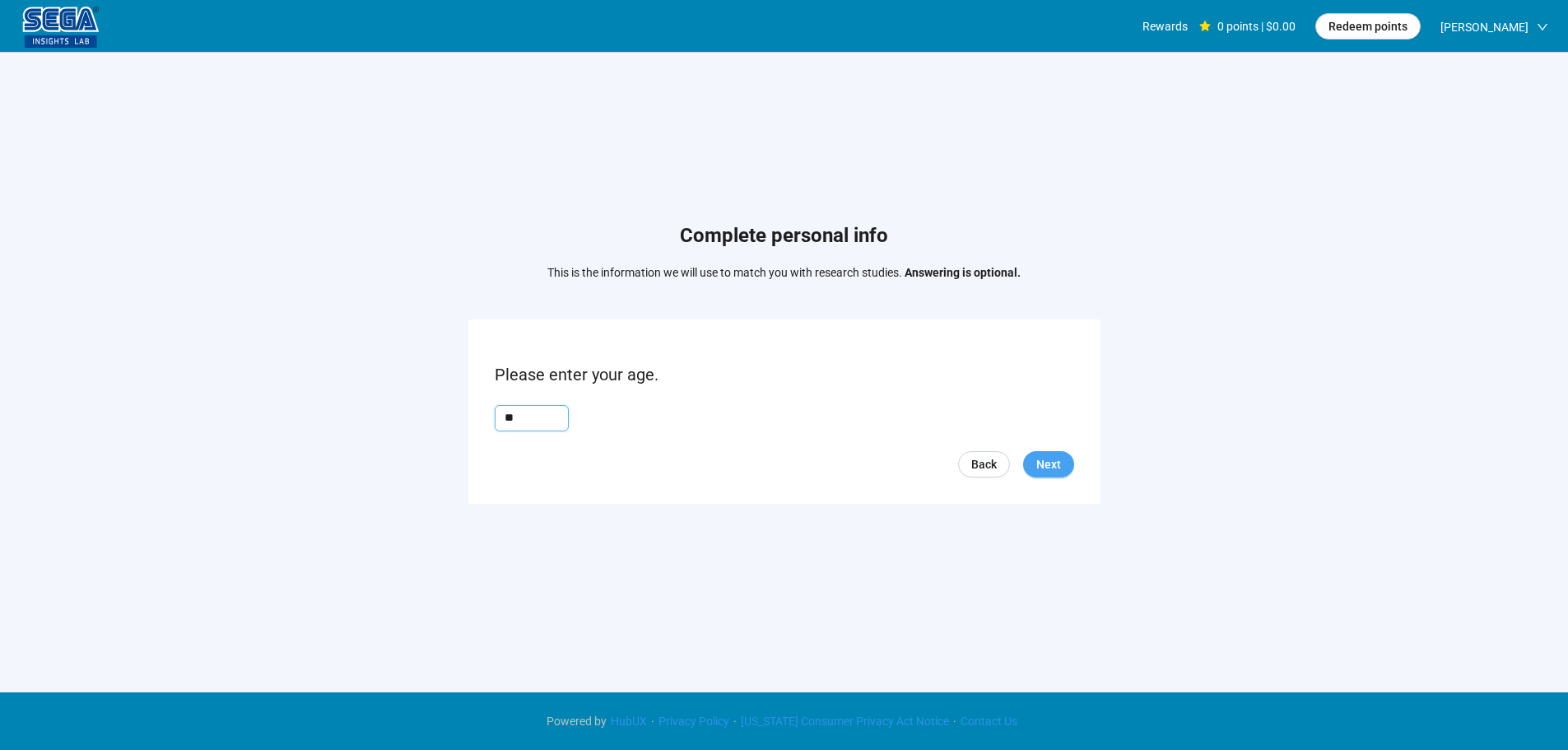
type input "**"
click at [1039, 471] on span "Next" at bounding box center [1049, 464] width 24 height 18
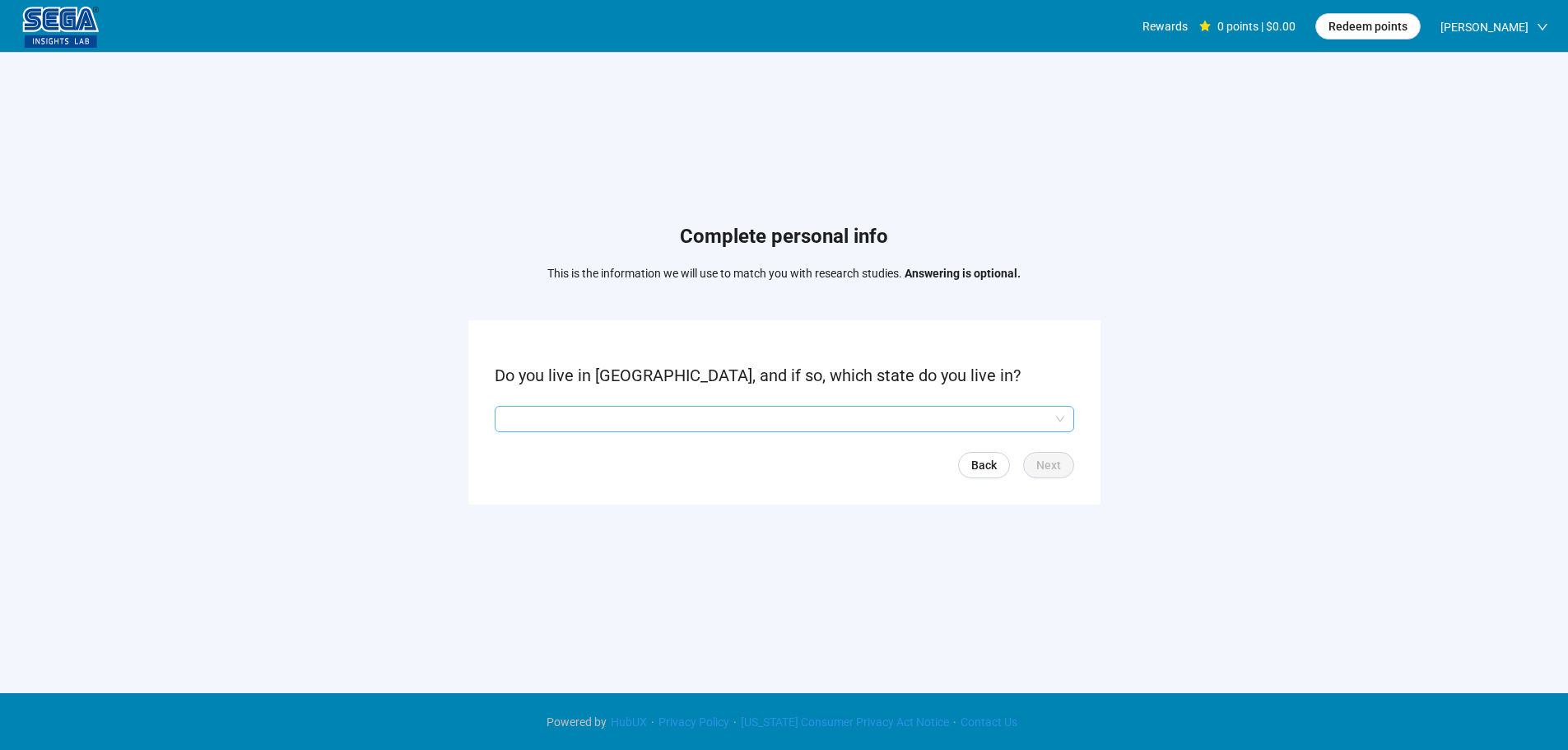
click at [593, 422] on input "search" at bounding box center [784, 419] width 560 height 24
click at [583, 407] on input "search" at bounding box center [784, 419] width 560 height 24
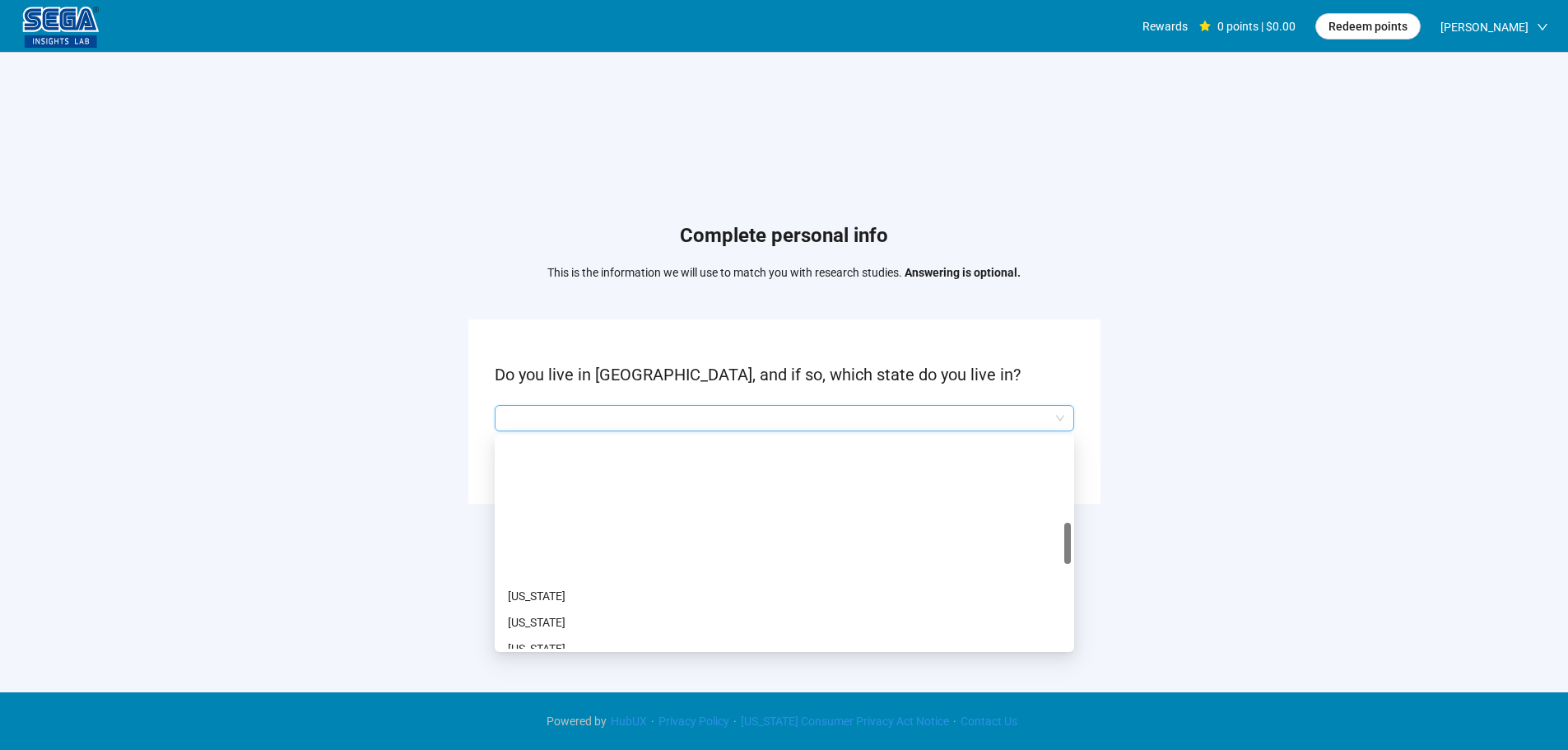
scroll to position [494, 0]
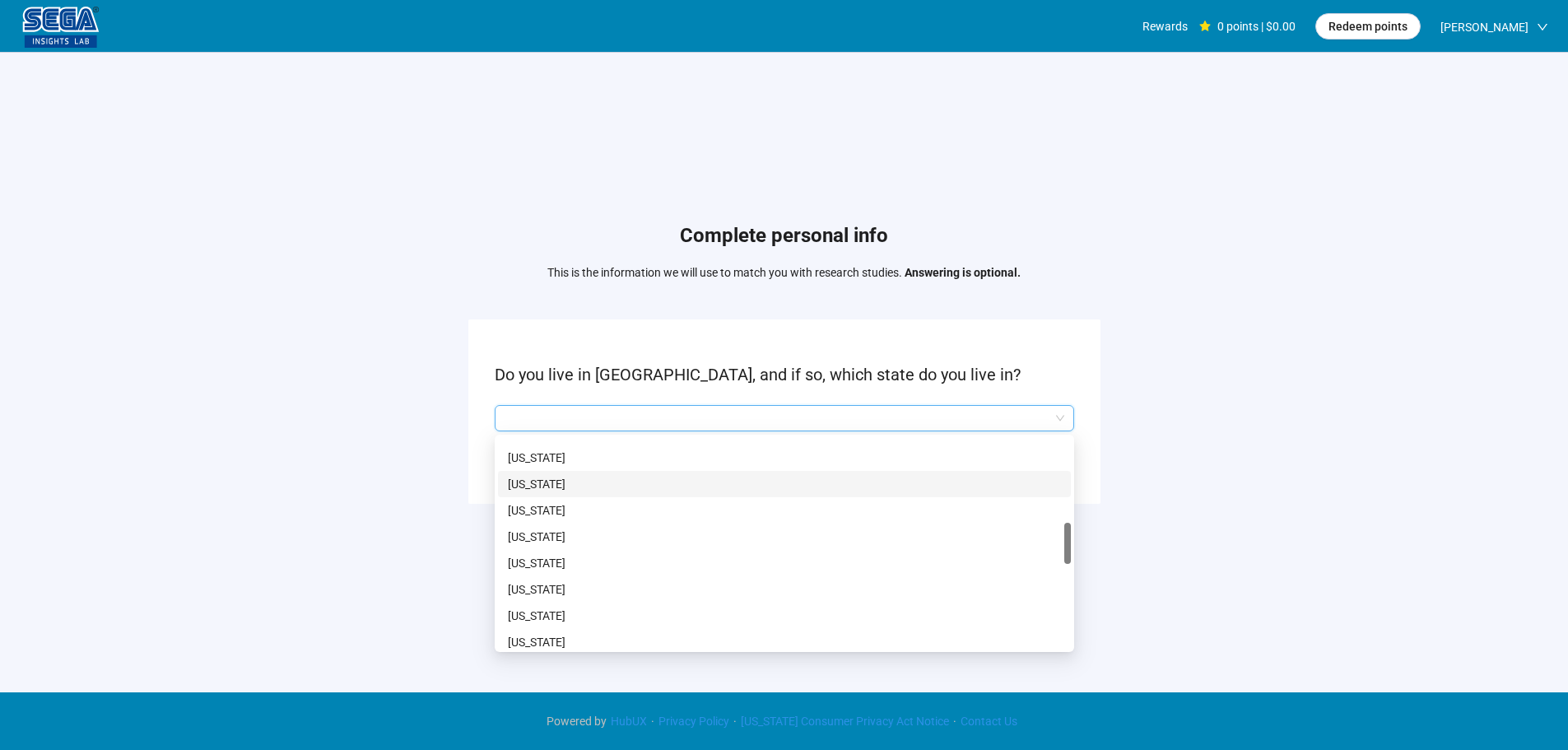
click at [550, 485] on p "Maryland" at bounding box center [784, 484] width 553 height 18
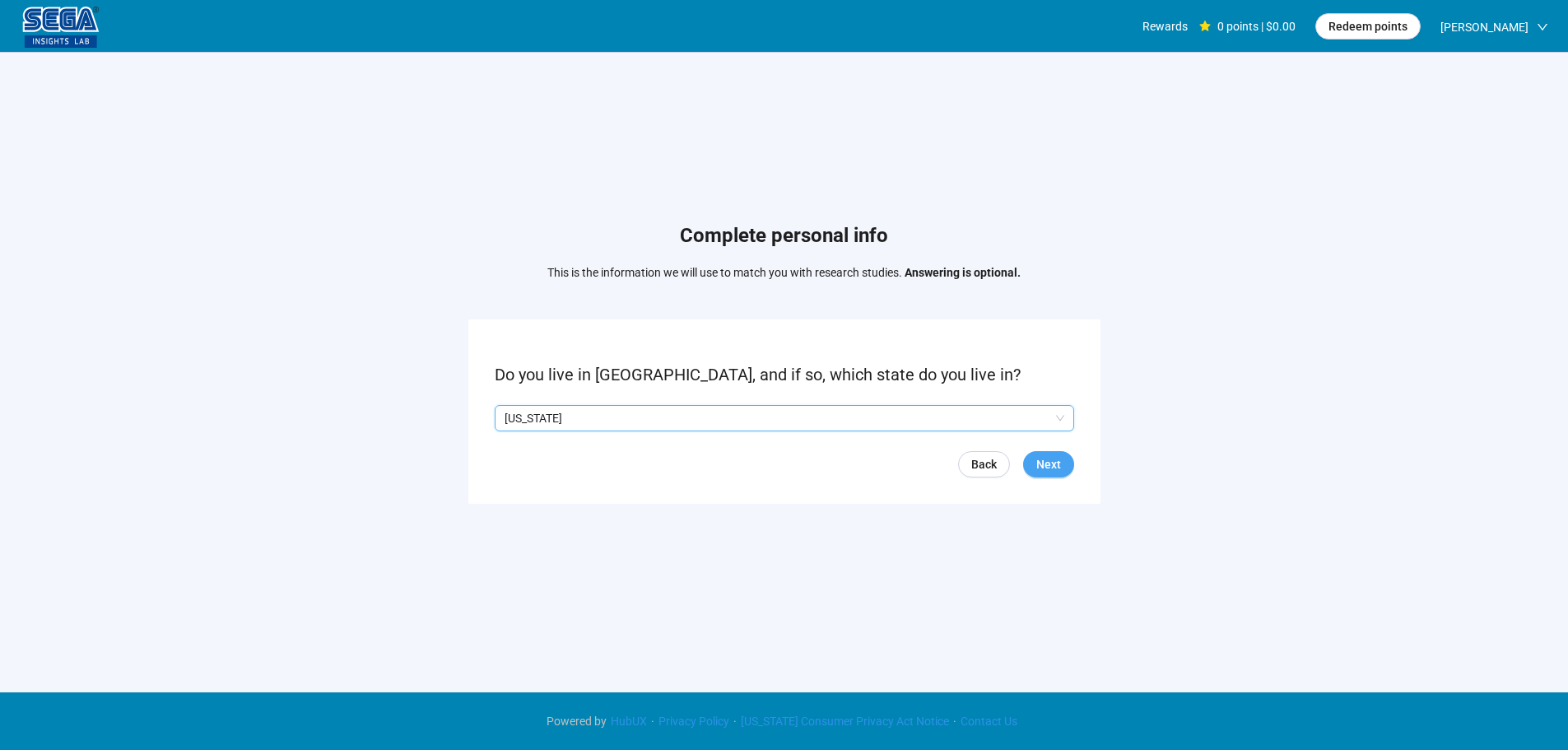
click at [1025, 471] on button "Next" at bounding box center [1049, 465] width 51 height 26
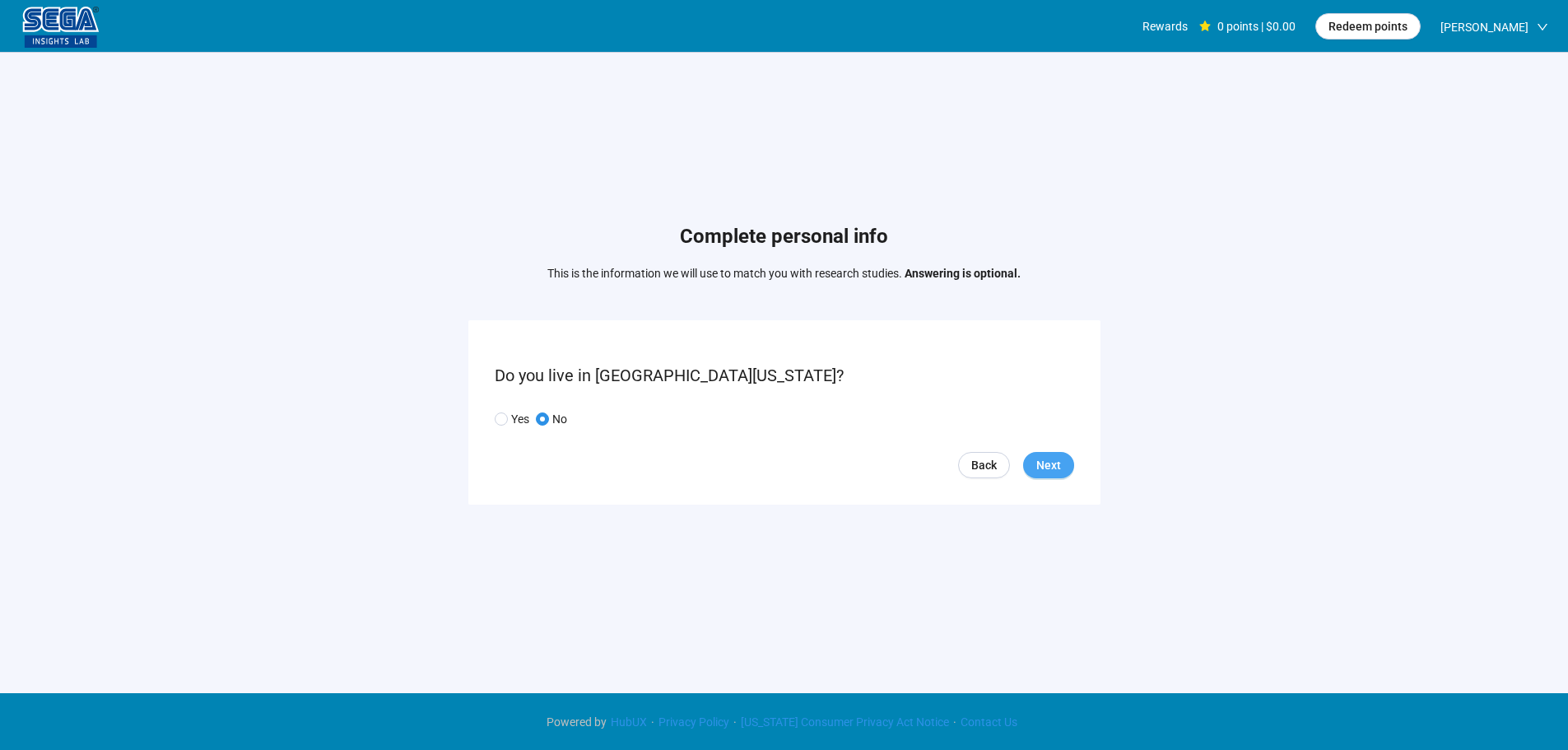
click at [1037, 458] on button "Next" at bounding box center [1049, 465] width 51 height 26
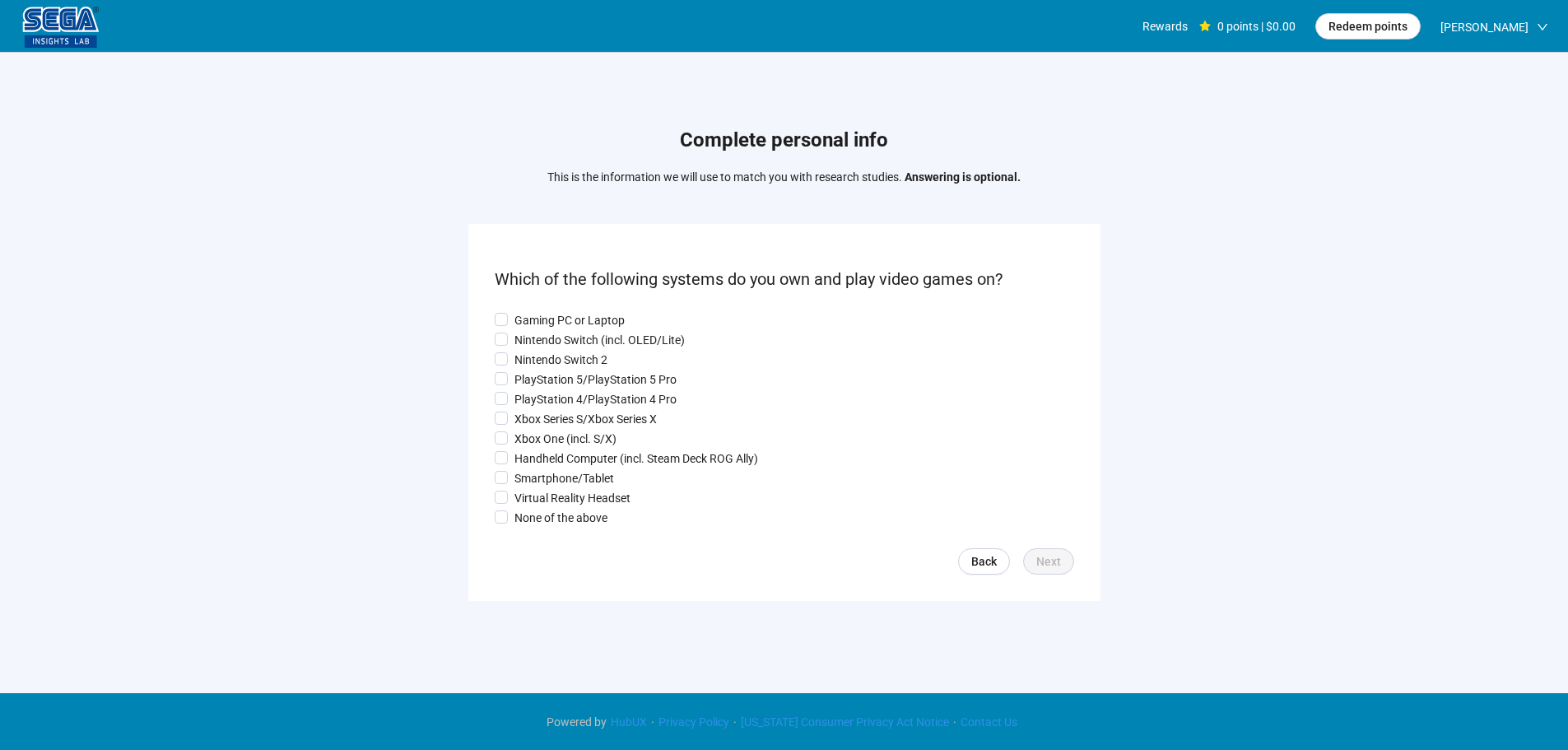
click at [537, 310] on div "Gaming PC or Laptop Nintendo Switch (incl. OLED/Lite) Nintendo Switch 2 PlaySta…" at bounding box center [784, 419] width 579 height 219
drag, startPoint x: 531, startPoint y: 331, endPoint x: 532, endPoint y: 315, distance: 16.0
click at [530, 331] on p "Nintendo Switch (incl. OLED/Lite)" at bounding box center [600, 340] width 170 height 18
click at [532, 313] on p "Gaming PC or Laptop" at bounding box center [570, 320] width 110 height 18
click at [526, 363] on p "Nintendo Switch 2" at bounding box center [561, 359] width 93 height 18
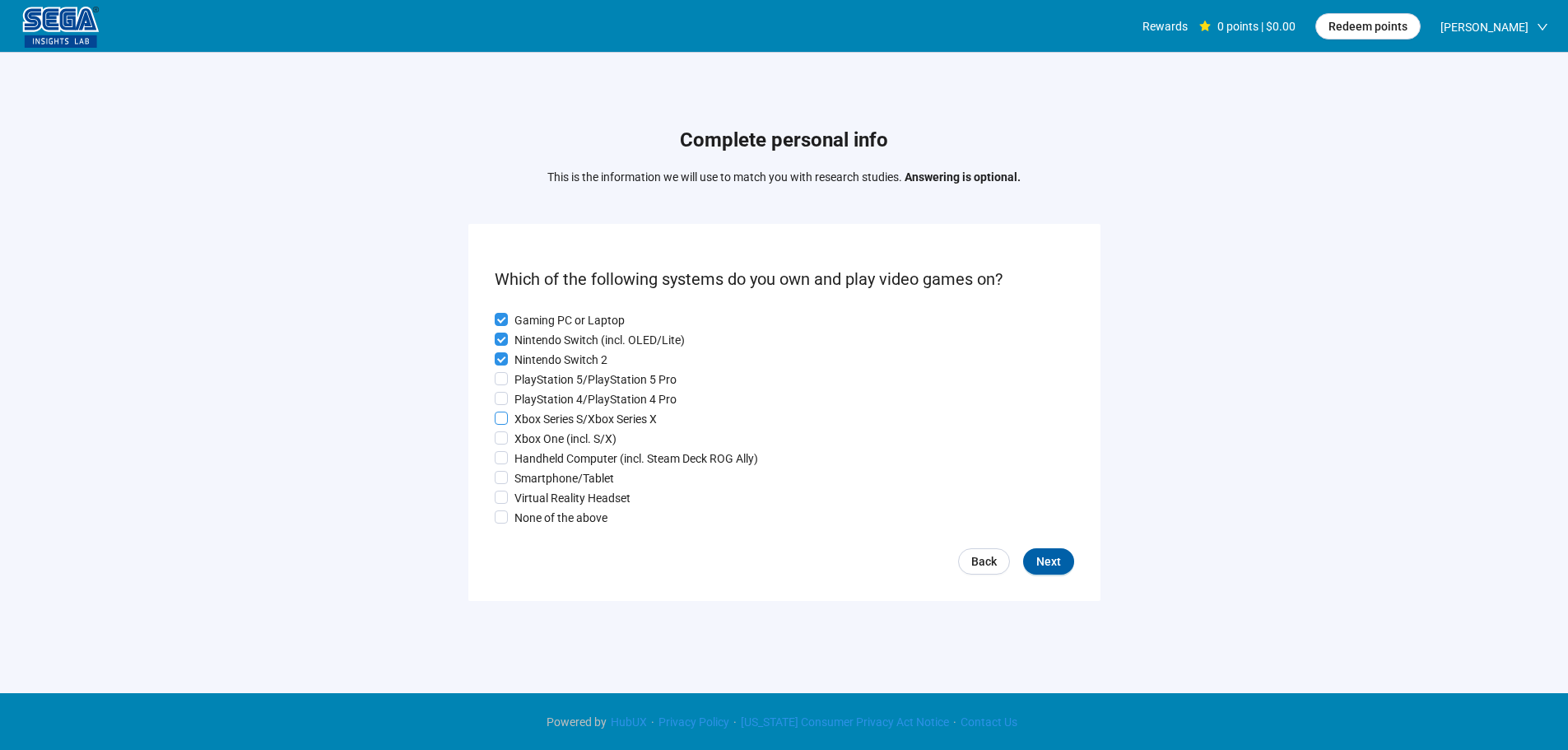
click at [531, 400] on p "PlayStation 4/PlayStation 4 Pro" at bounding box center [596, 399] width 162 height 18
click at [535, 419] on p "Xbox Series S/Xbox Series X" at bounding box center [586, 419] width 143 height 18
click at [540, 458] on p "Handheld Computer (incl. Steam Deck ROG Ally)" at bounding box center [637, 459] width 244 height 18
click at [540, 479] on p "Smartphone/Tablet" at bounding box center [564, 479] width 100 height 18
click at [541, 496] on p "Virtual Reality Headset" at bounding box center [572, 498] width 116 height 18
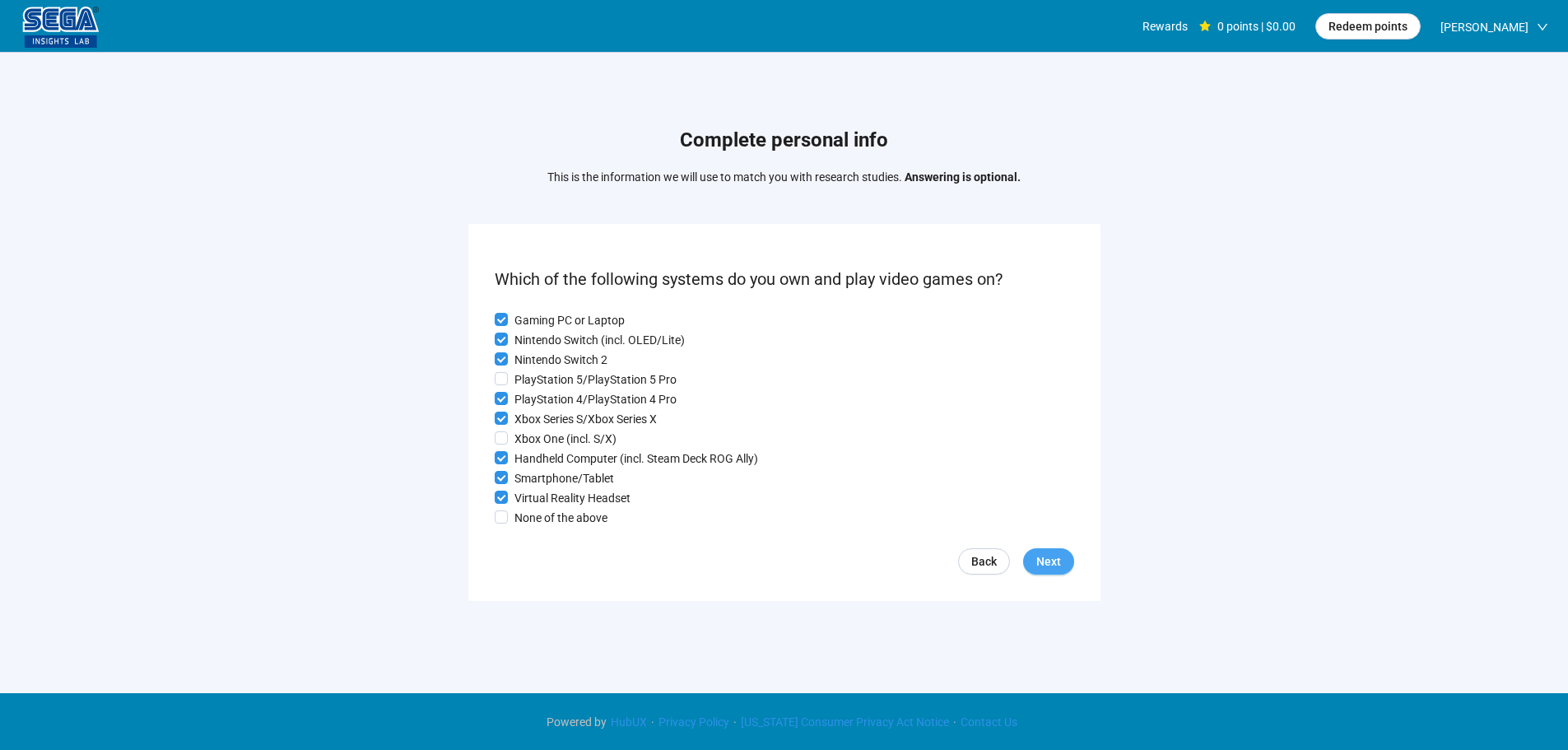
click at [1041, 559] on span "Next" at bounding box center [1049, 561] width 24 height 18
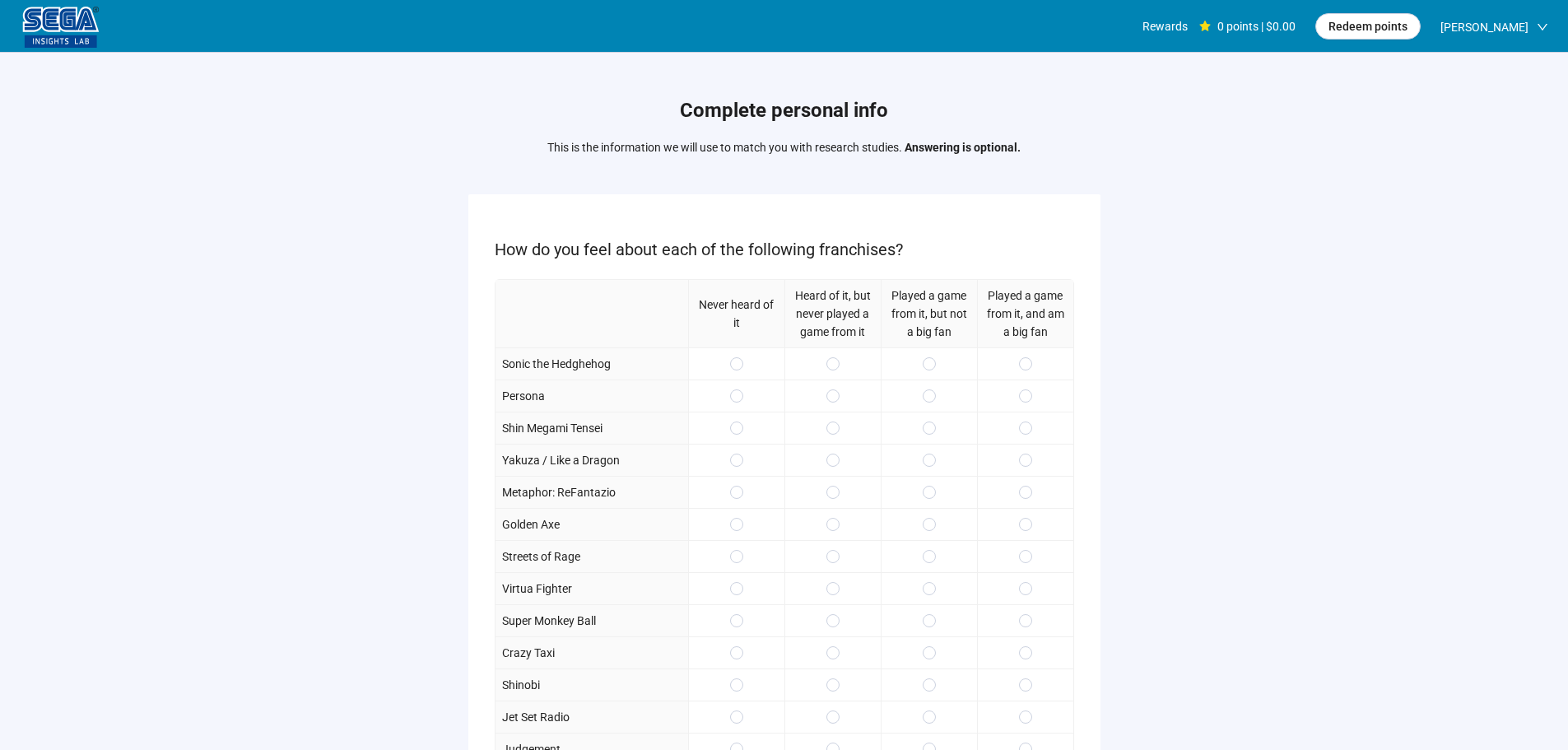
click at [937, 368] on div at bounding box center [929, 363] width 97 height 32
click at [931, 392] on span at bounding box center [929, 396] width 13 height 13
click at [925, 360] on span at bounding box center [929, 364] width 13 height 13
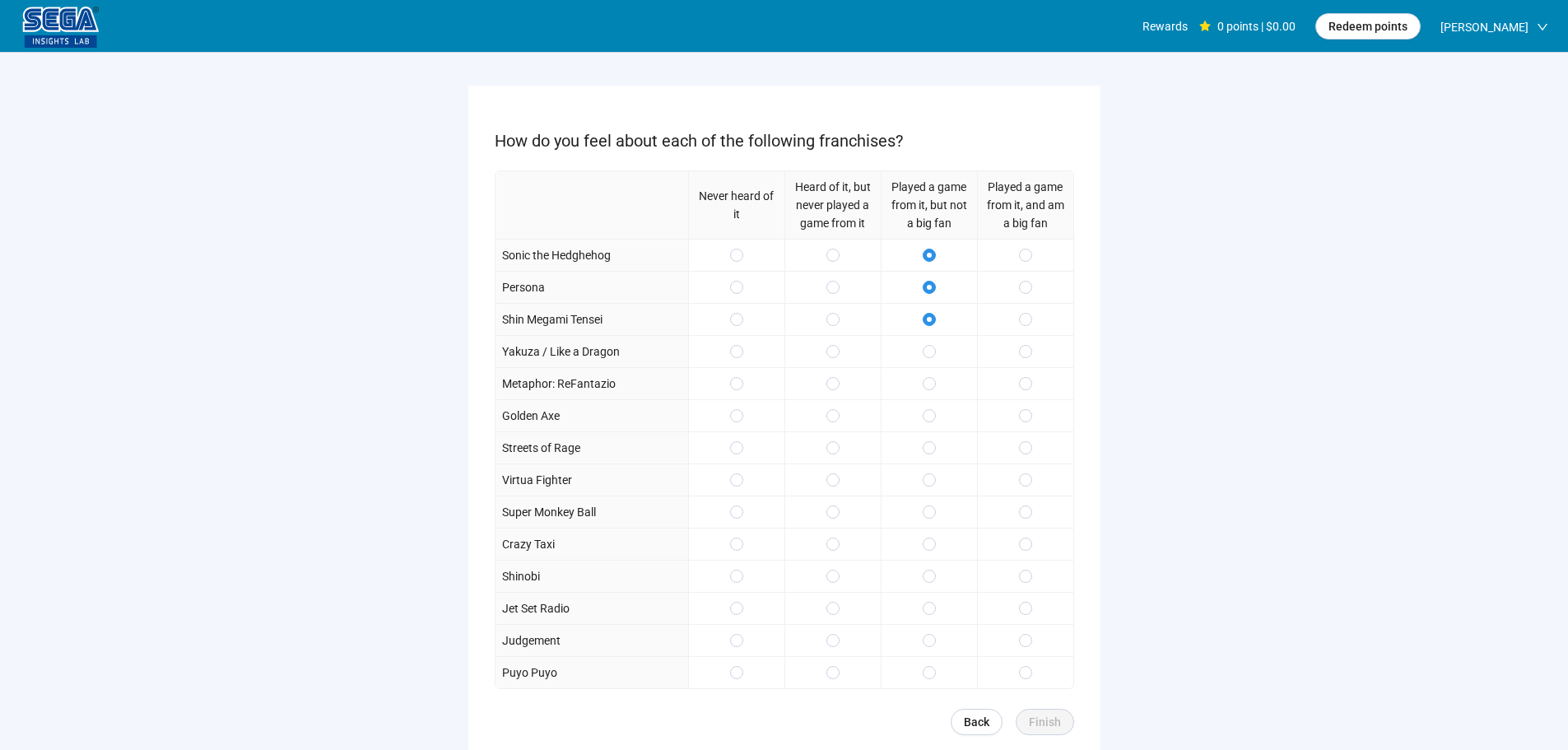
scroll to position [164, 0]
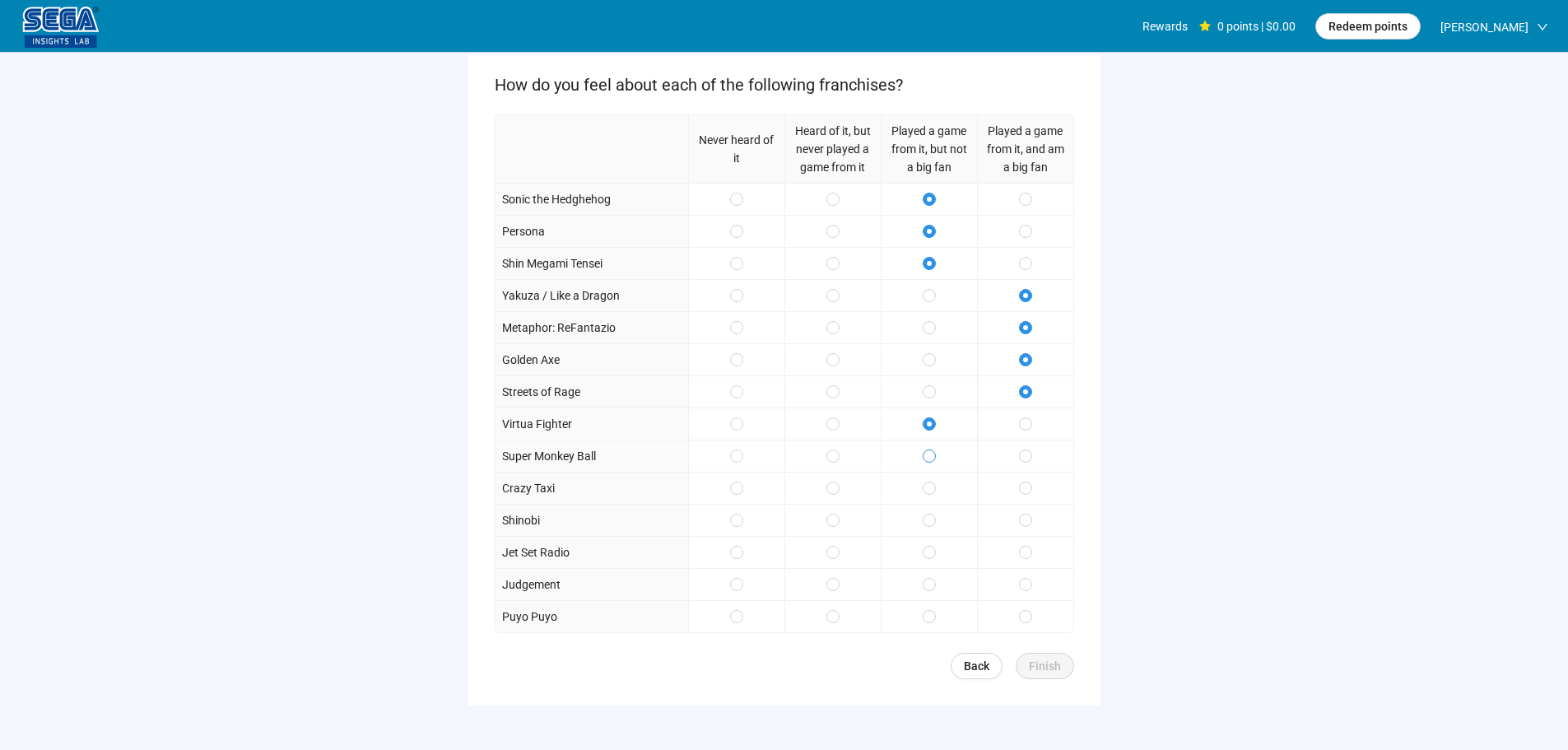
click at [925, 455] on span at bounding box center [929, 456] width 13 height 13
click at [918, 499] on div at bounding box center [929, 487] width 97 height 32
drag, startPoint x: 1019, startPoint y: 519, endPoint x: 1021, endPoint y: 529, distance: 10.2
click at [1021, 521] on span at bounding box center [1025, 520] width 13 height 13
click at [1024, 550] on span at bounding box center [1025, 552] width 13 height 13
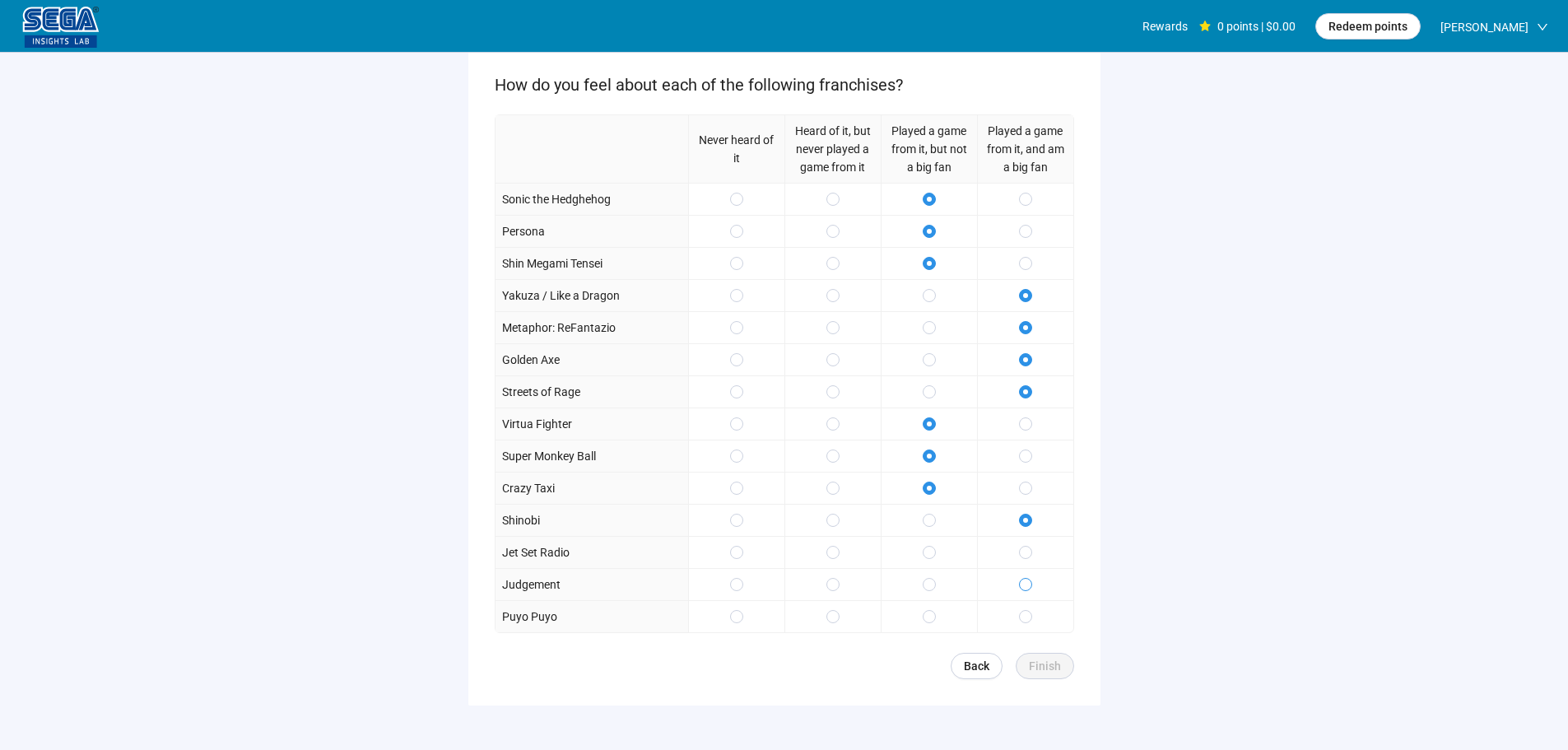
click at [1026, 573] on div at bounding box center [1025, 584] width 97 height 32
click at [1023, 547] on span at bounding box center [1025, 552] width 13 height 13
click at [917, 626] on div at bounding box center [929, 616] width 97 height 32
click at [1040, 667] on span "Finish" at bounding box center [1044, 666] width 32 height 18
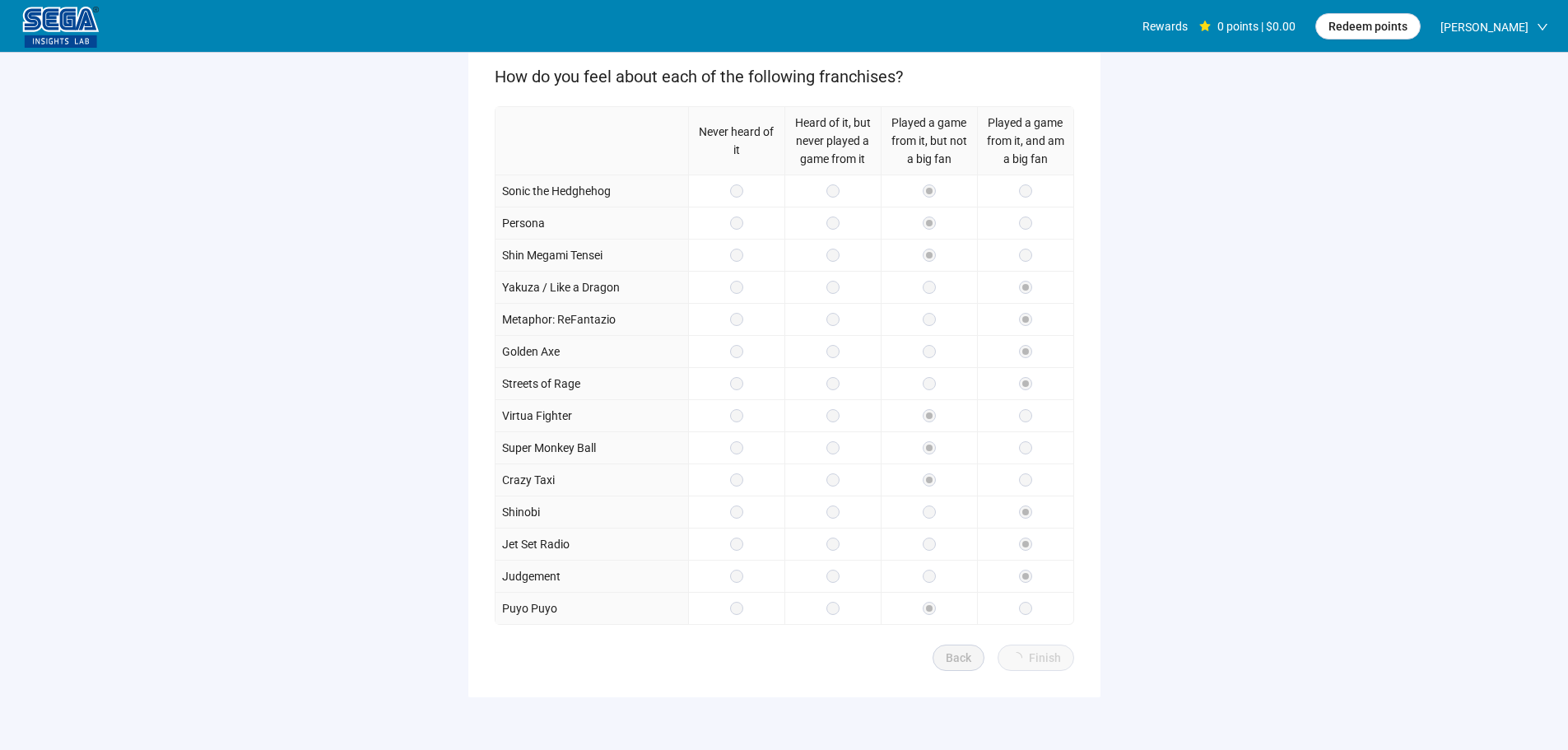
scroll to position [0, 0]
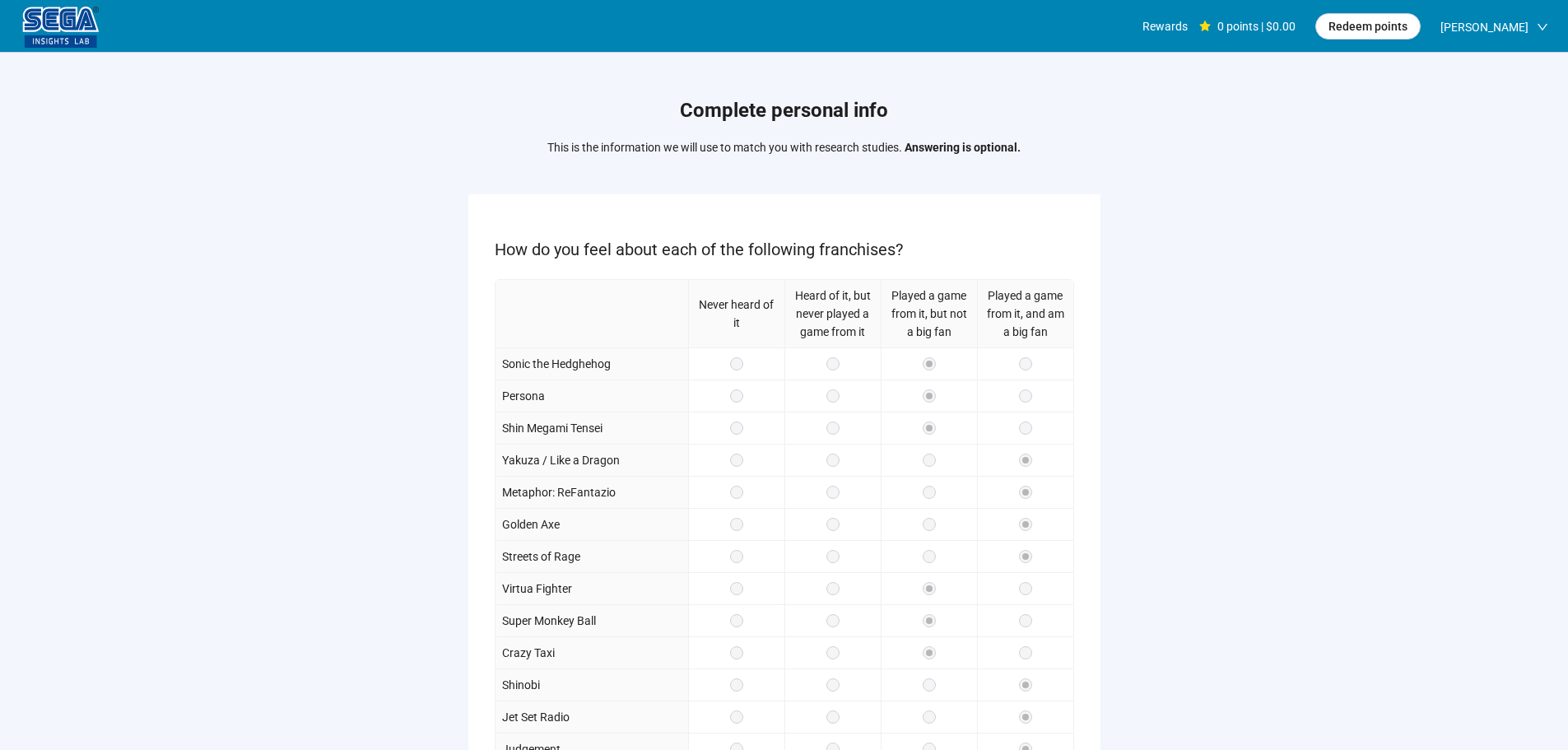
click at [777, 117] on h1 "Complete personal info" at bounding box center [784, 111] width 473 height 31
click at [822, 117] on h1 "Complete personal info" at bounding box center [784, 111] width 473 height 31
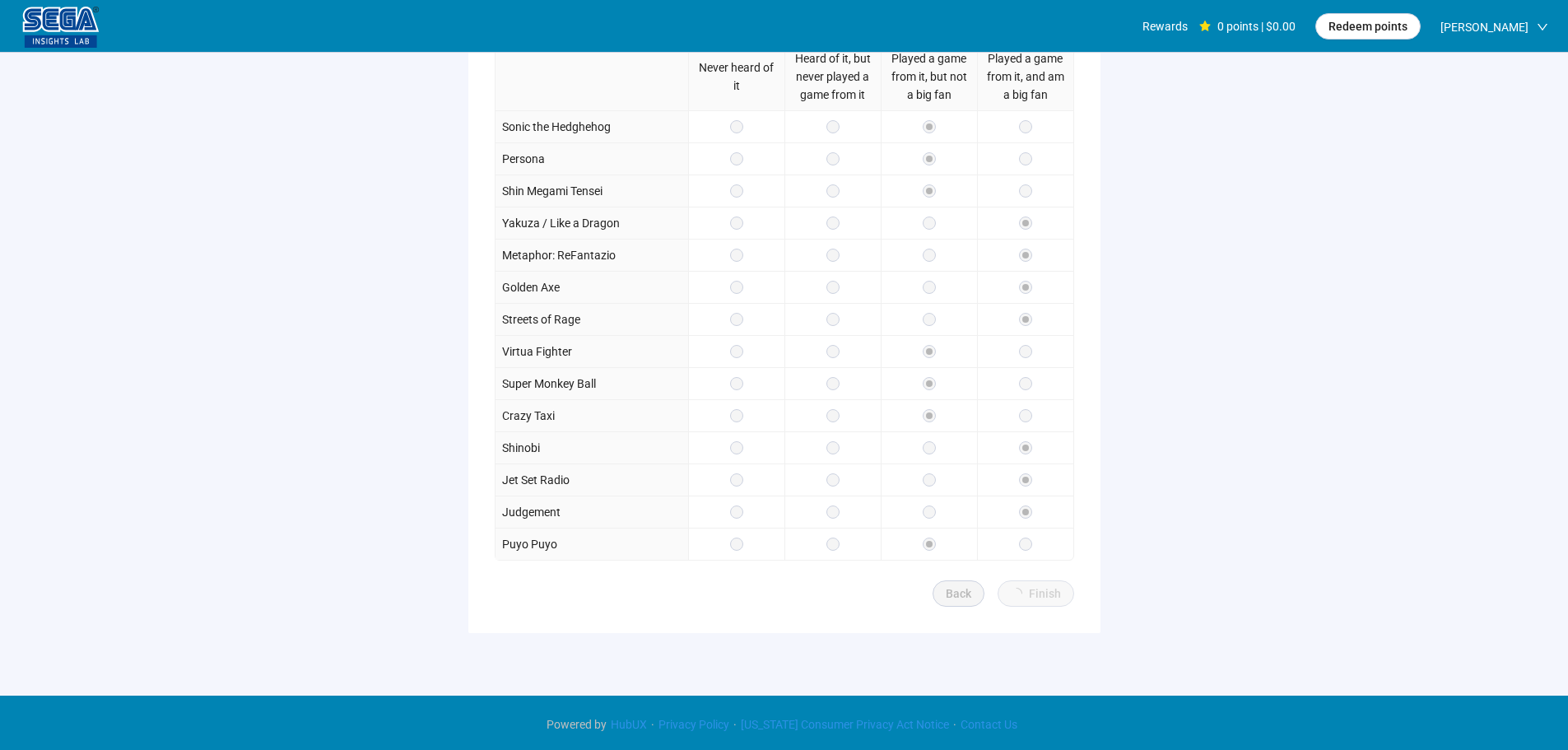
scroll to position [240, 0]
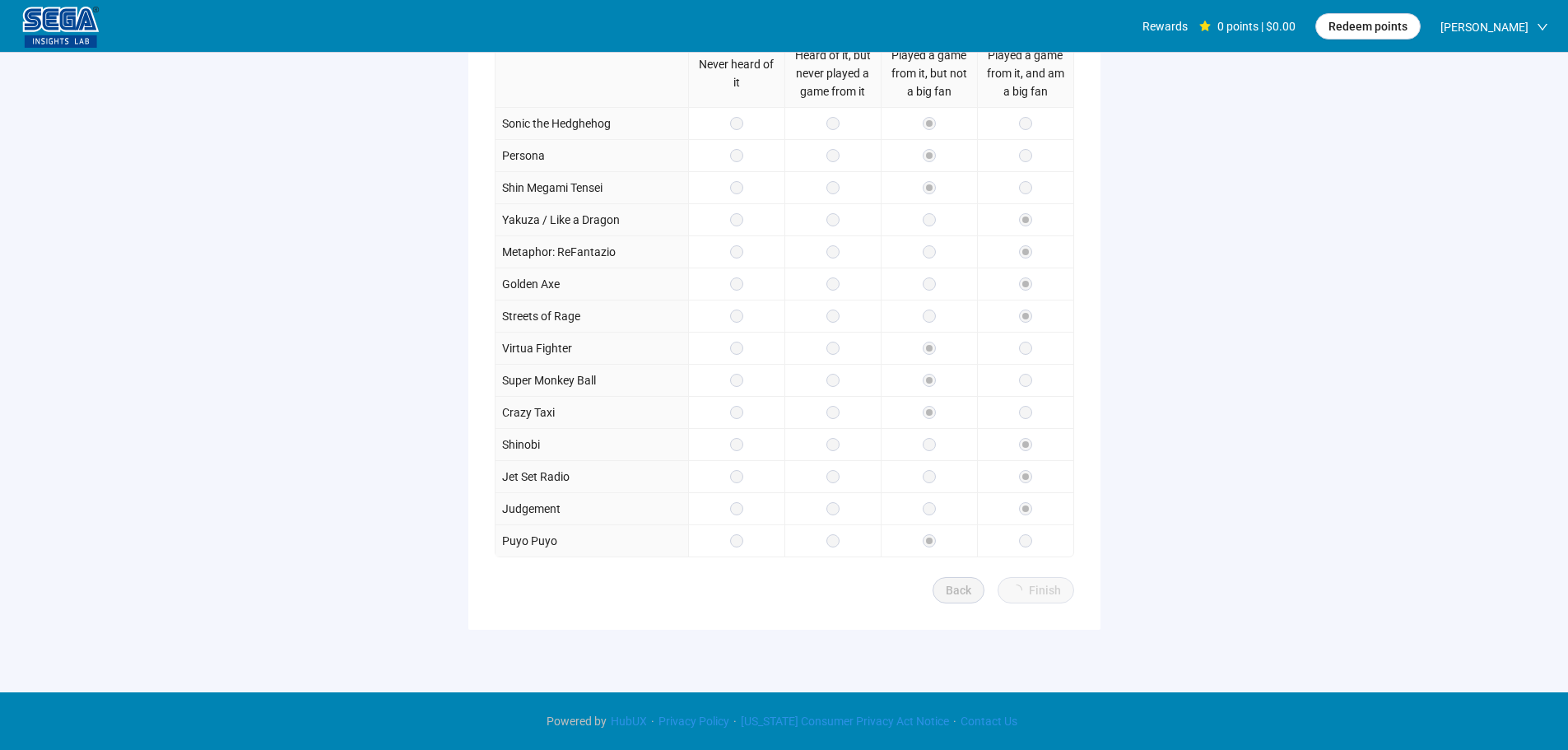
click at [1031, 577] on form "How do you feel about each of the following franchises? Never heard of it Heard…" at bounding box center [784, 291] width 632 height 676
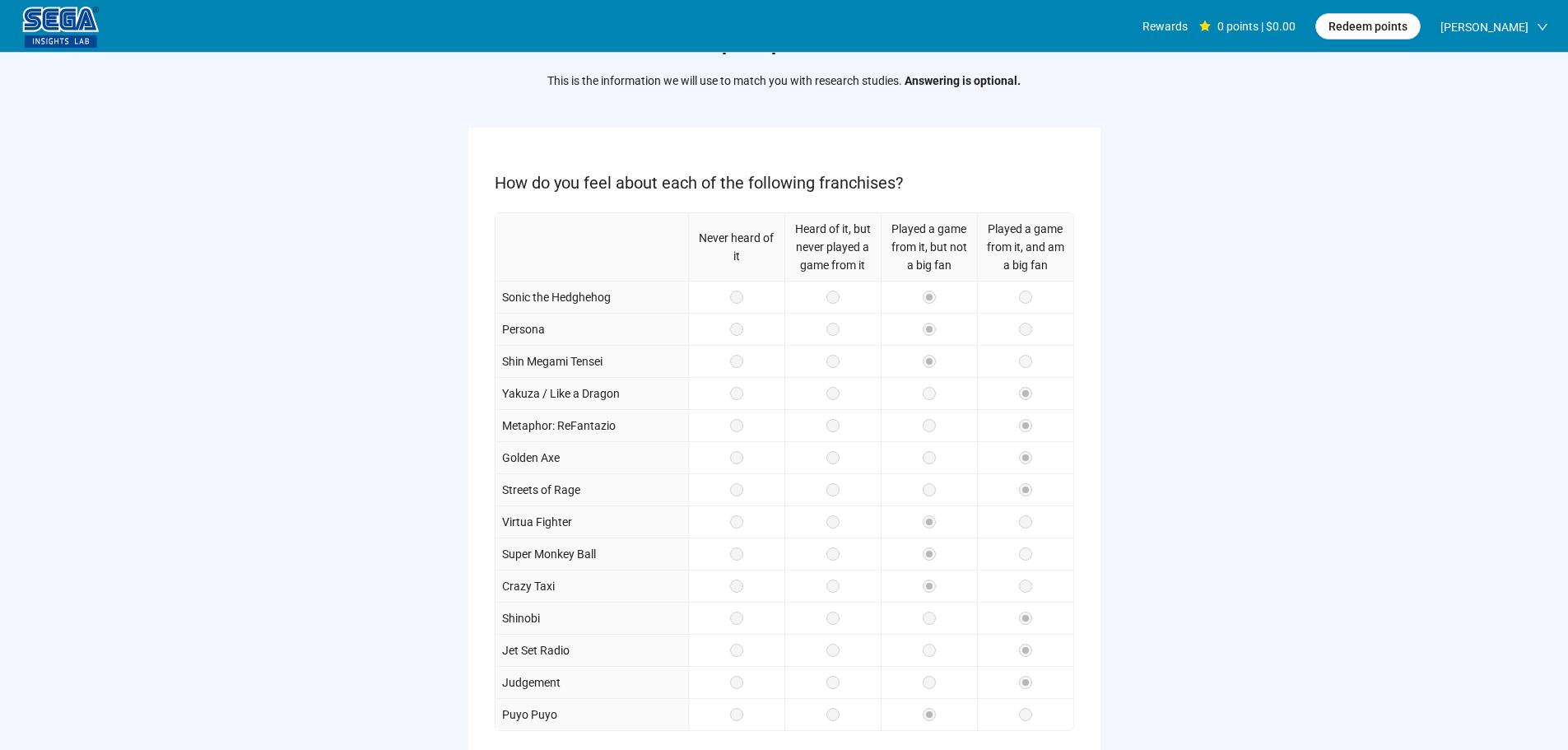
scroll to position [0, 0]
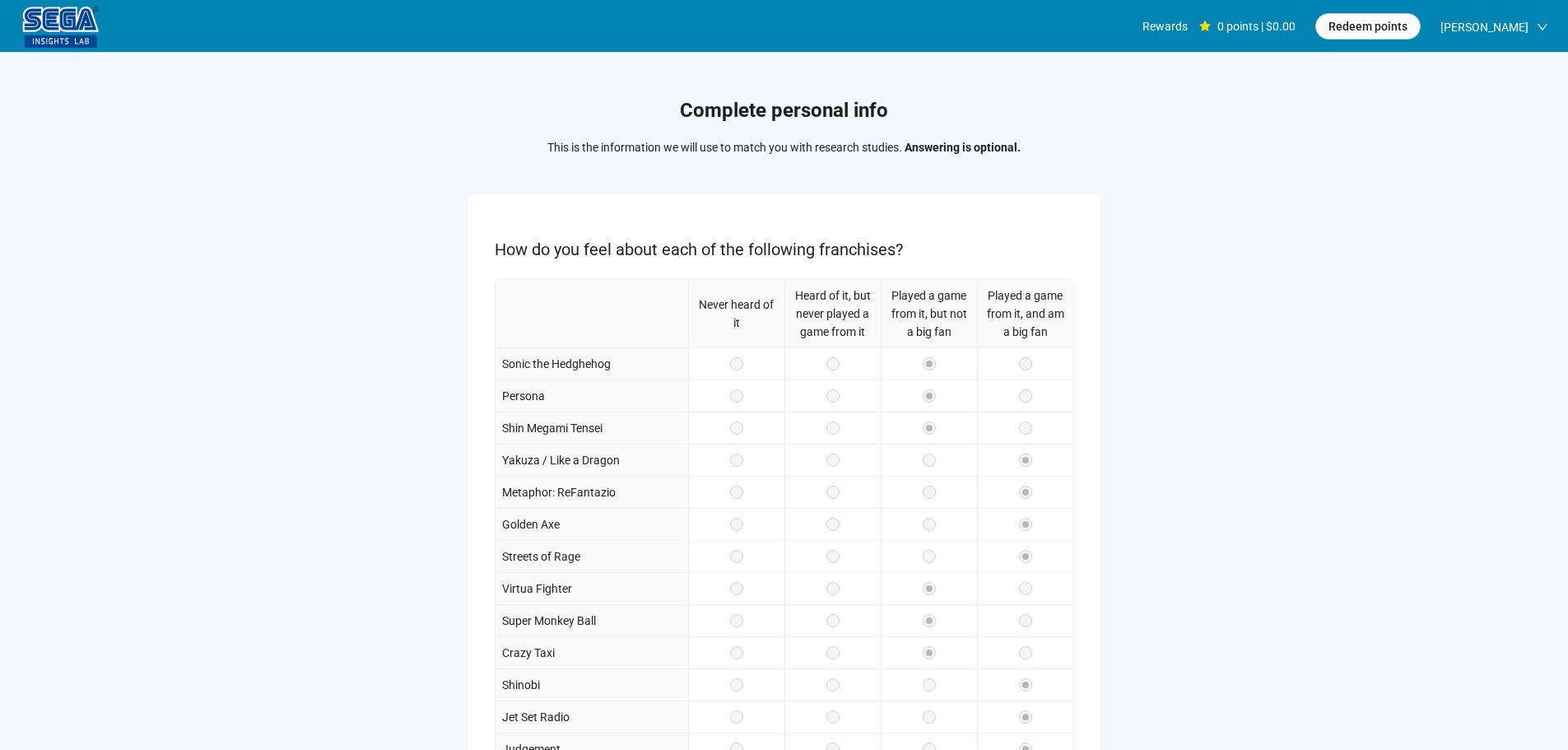
click at [1227, 33] on div "0 points | $0.00" at bounding box center [1247, 26] width 97 height 53
click at [1276, 32] on div "0 points | $0.00" at bounding box center [1247, 26] width 97 height 53
click at [1180, 25] on div "Rewards" at bounding box center [1165, 26] width 45 height 53
click at [844, 110] on h1 "Complete personal info" at bounding box center [784, 111] width 473 height 31
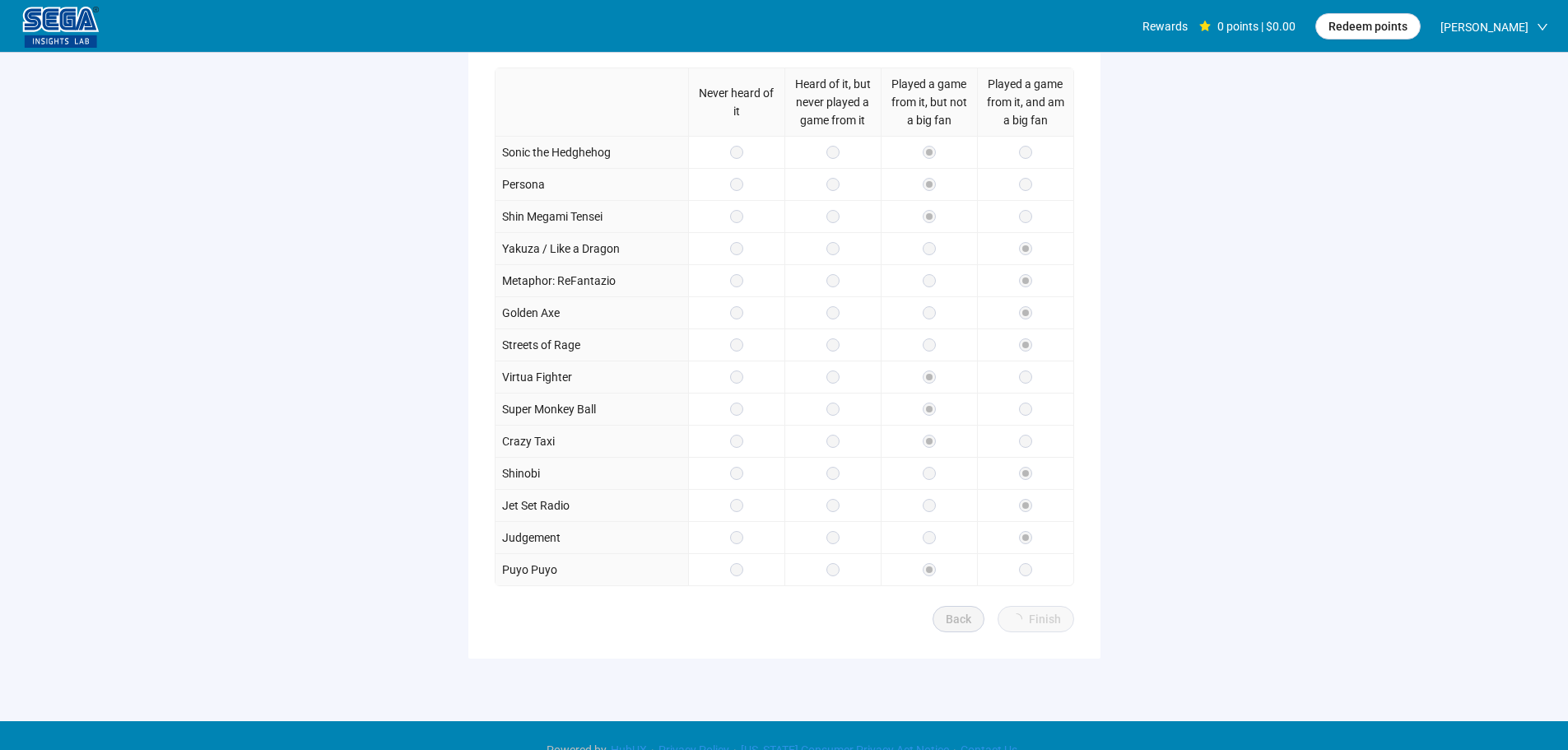
scroll to position [240, 0]
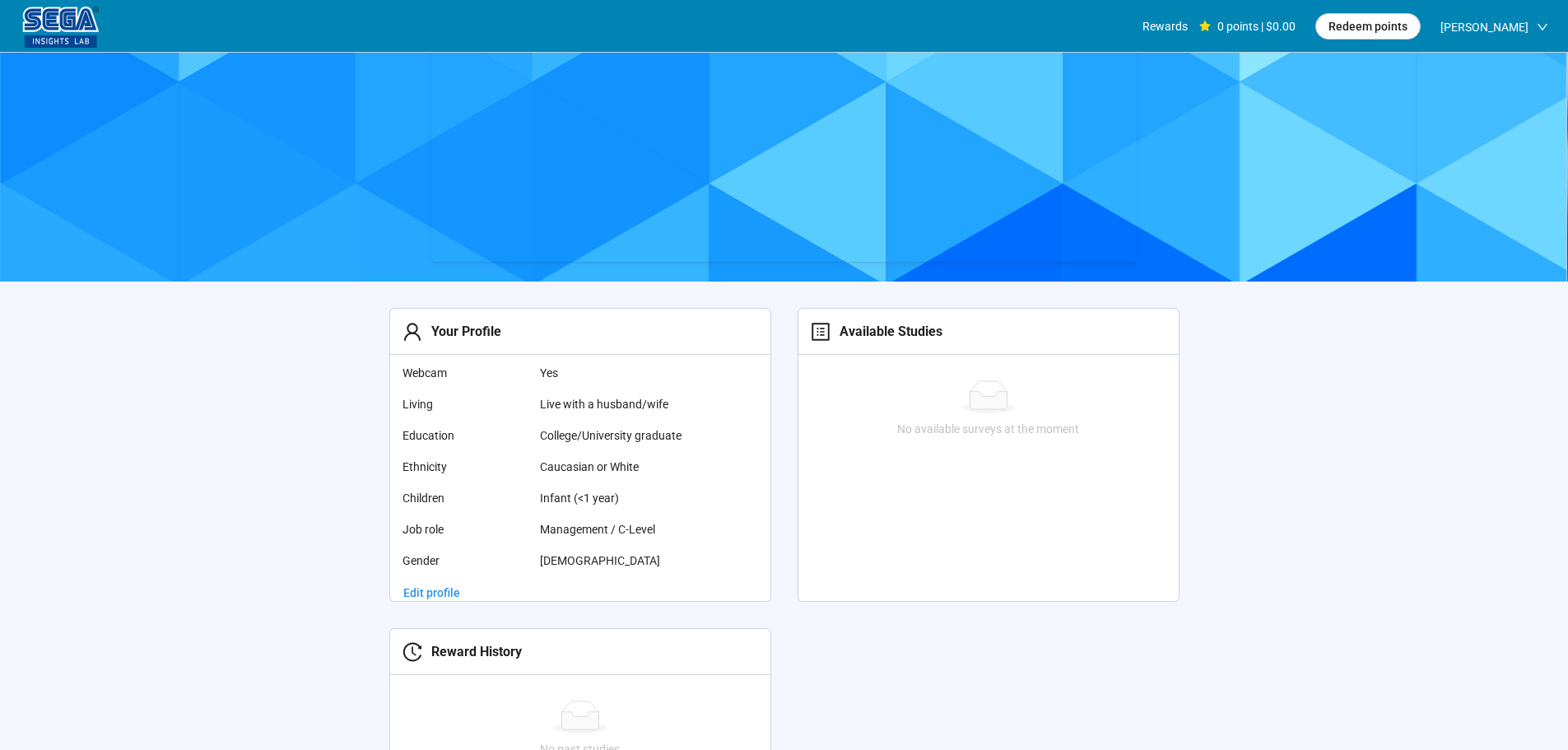
scroll to position [76, 0]
